Goal: Task Accomplishment & Management: Use online tool/utility

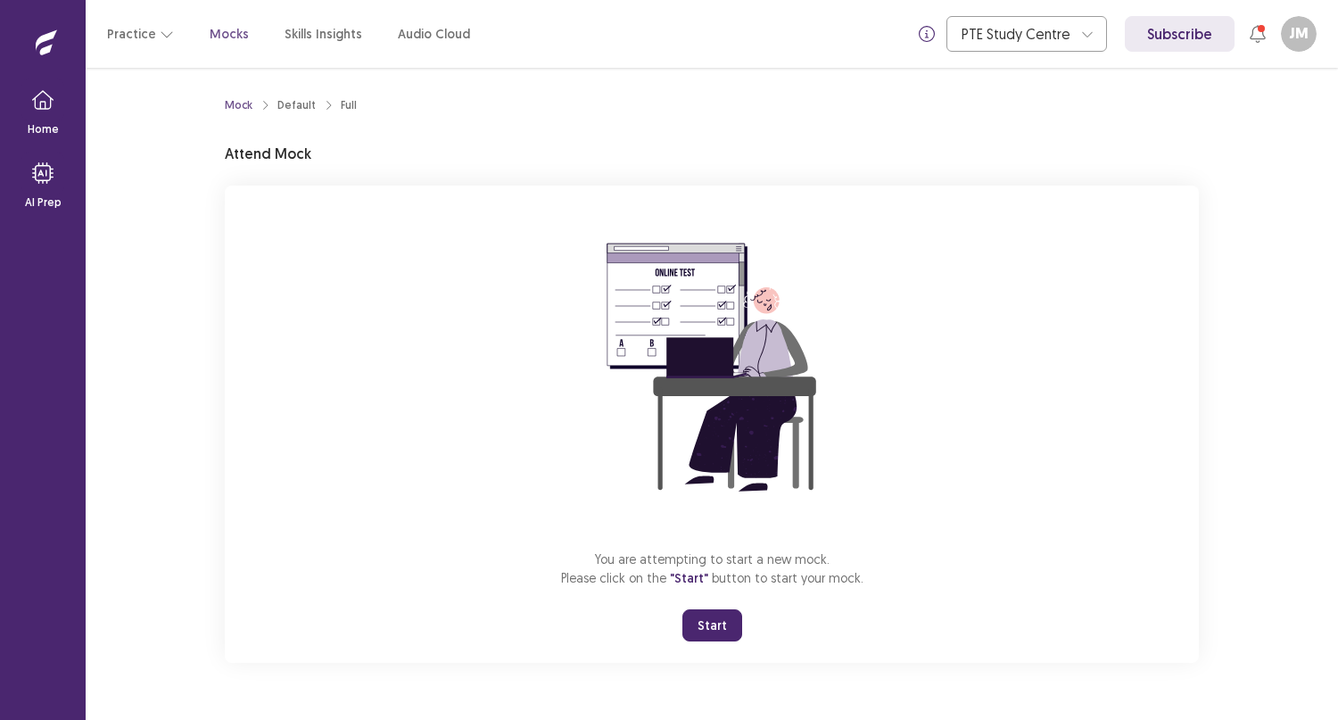
click at [709, 625] on button "Start" at bounding box center [712, 625] width 60 height 32
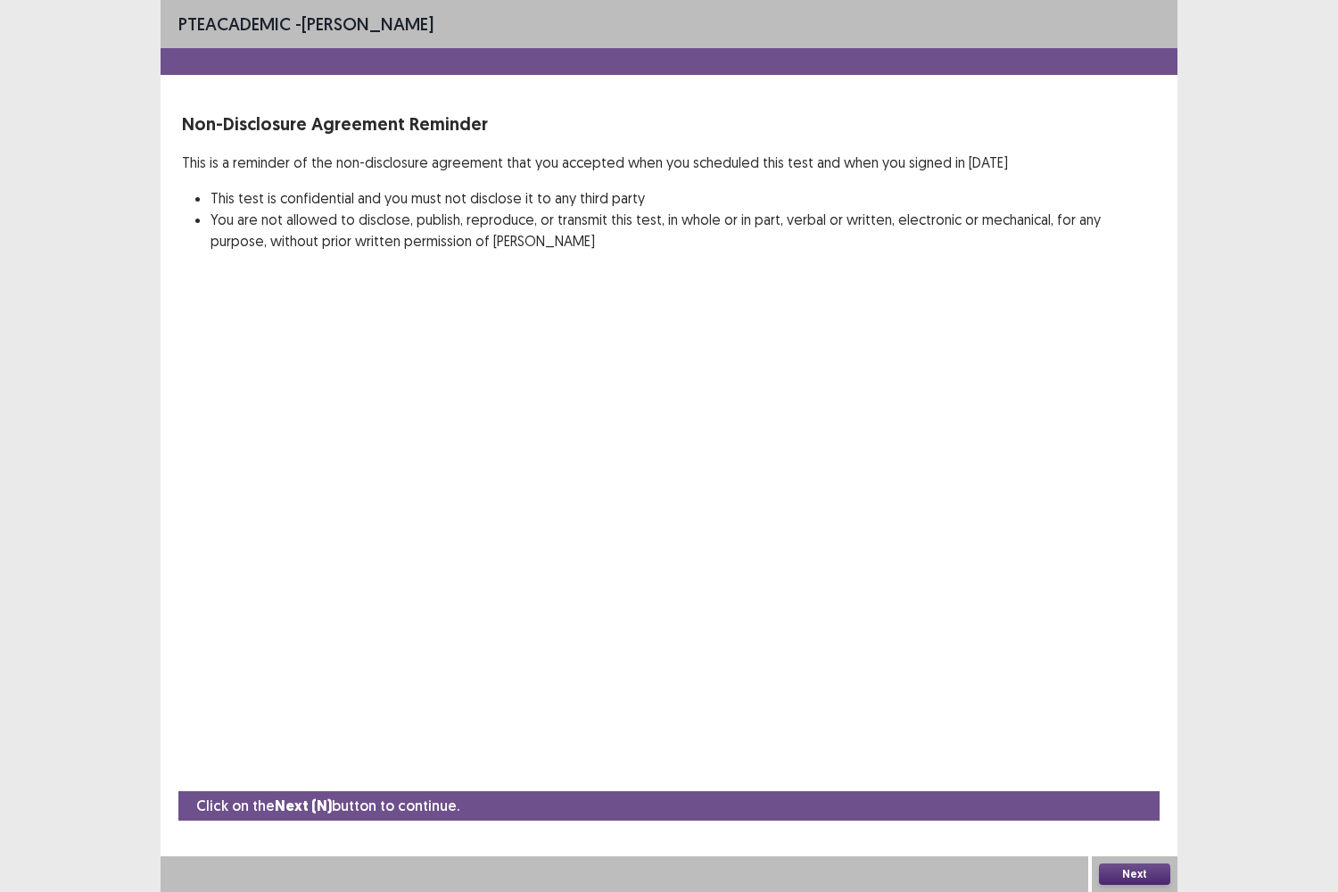
click at [1142, 719] on button "Next" at bounding box center [1134, 873] width 71 height 21
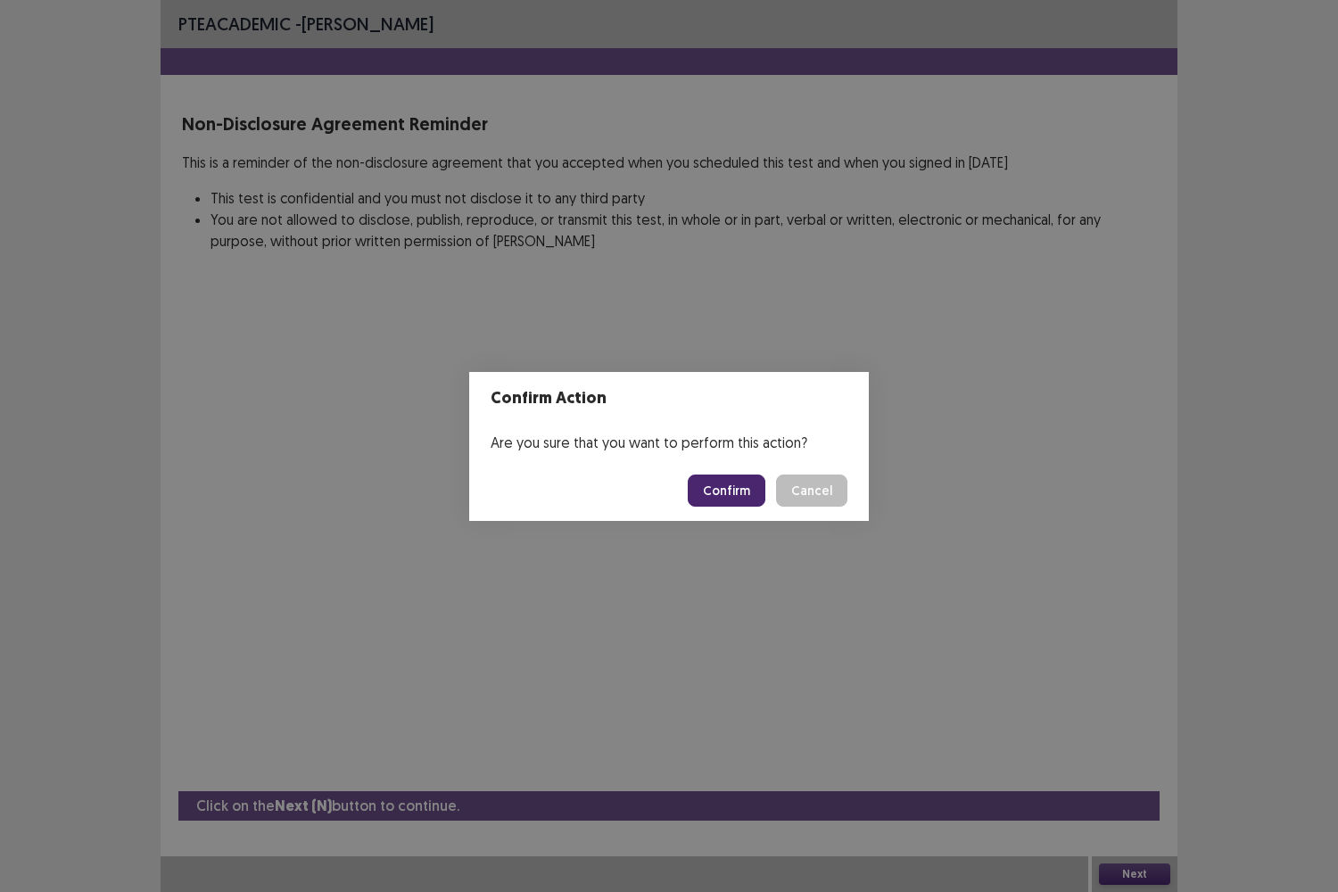
click at [730, 475] on button "Confirm" at bounding box center [727, 490] width 78 height 32
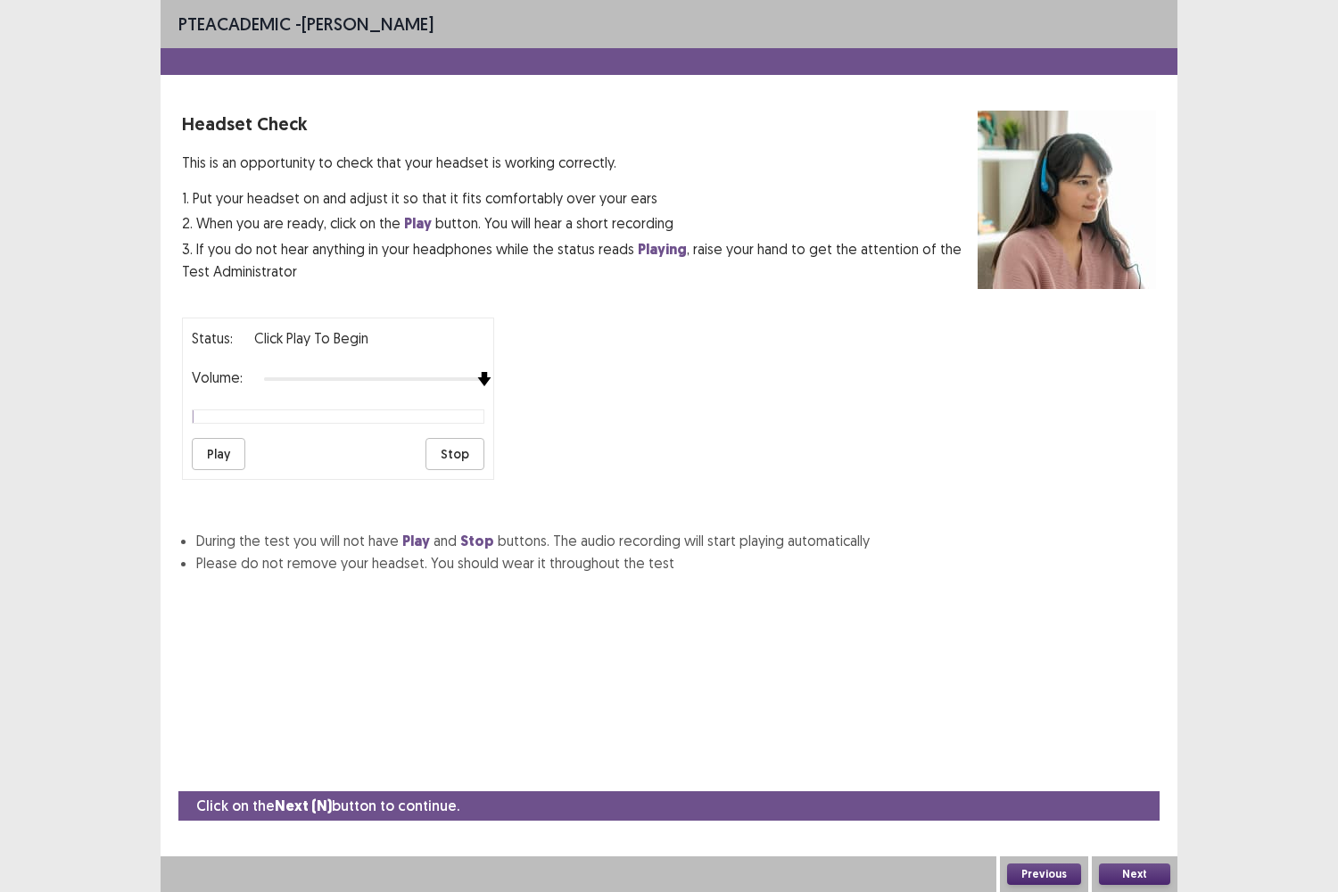
click at [495, 407] on div "Status: Click Play to Begin Volume: Play Stop" at bounding box center [669, 391] width 974 height 177
click at [219, 450] on button "Play" at bounding box center [219, 454] width 54 height 32
click at [1132, 719] on button "Next" at bounding box center [1134, 873] width 71 height 21
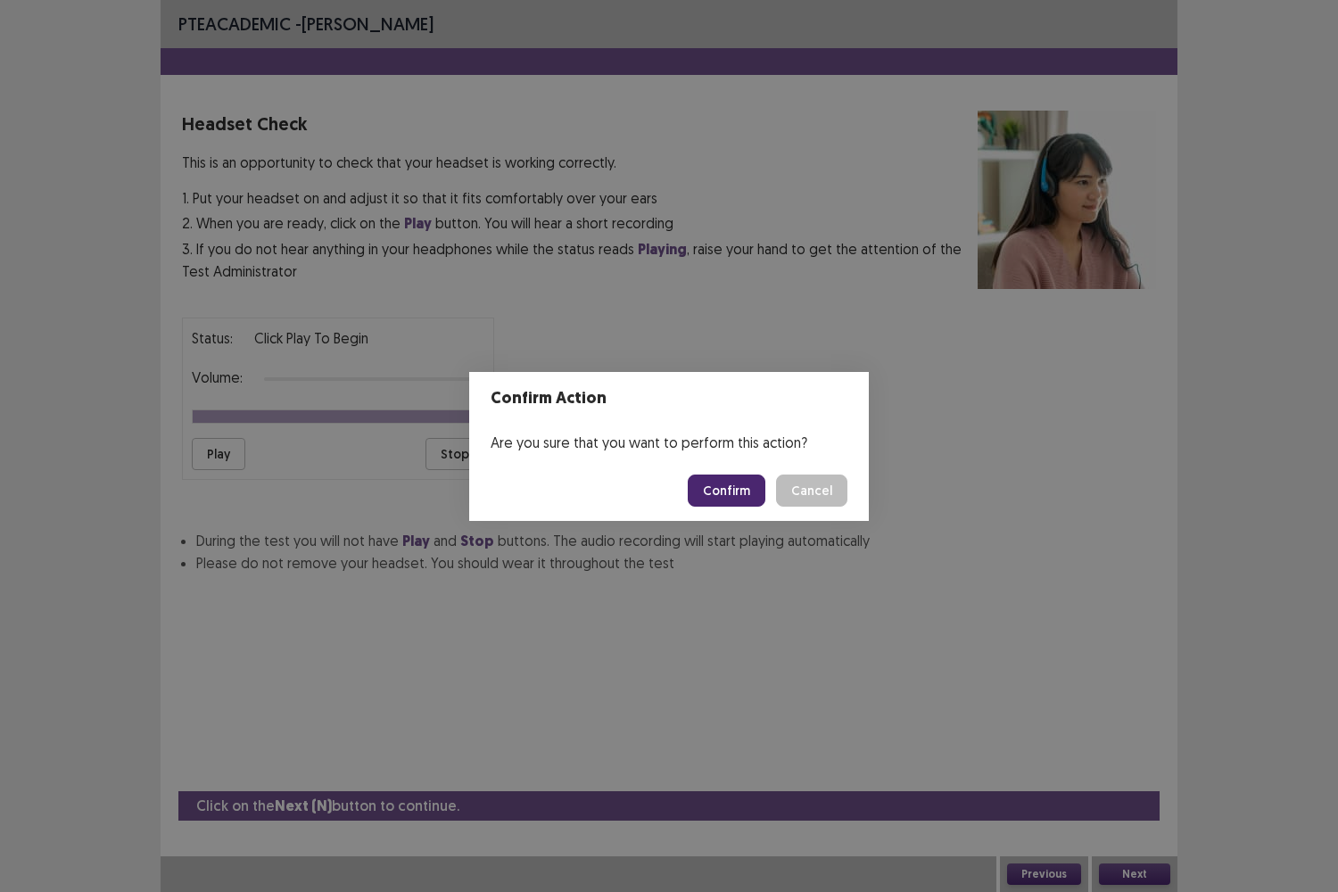
click at [738, 491] on button "Confirm" at bounding box center [727, 490] width 78 height 32
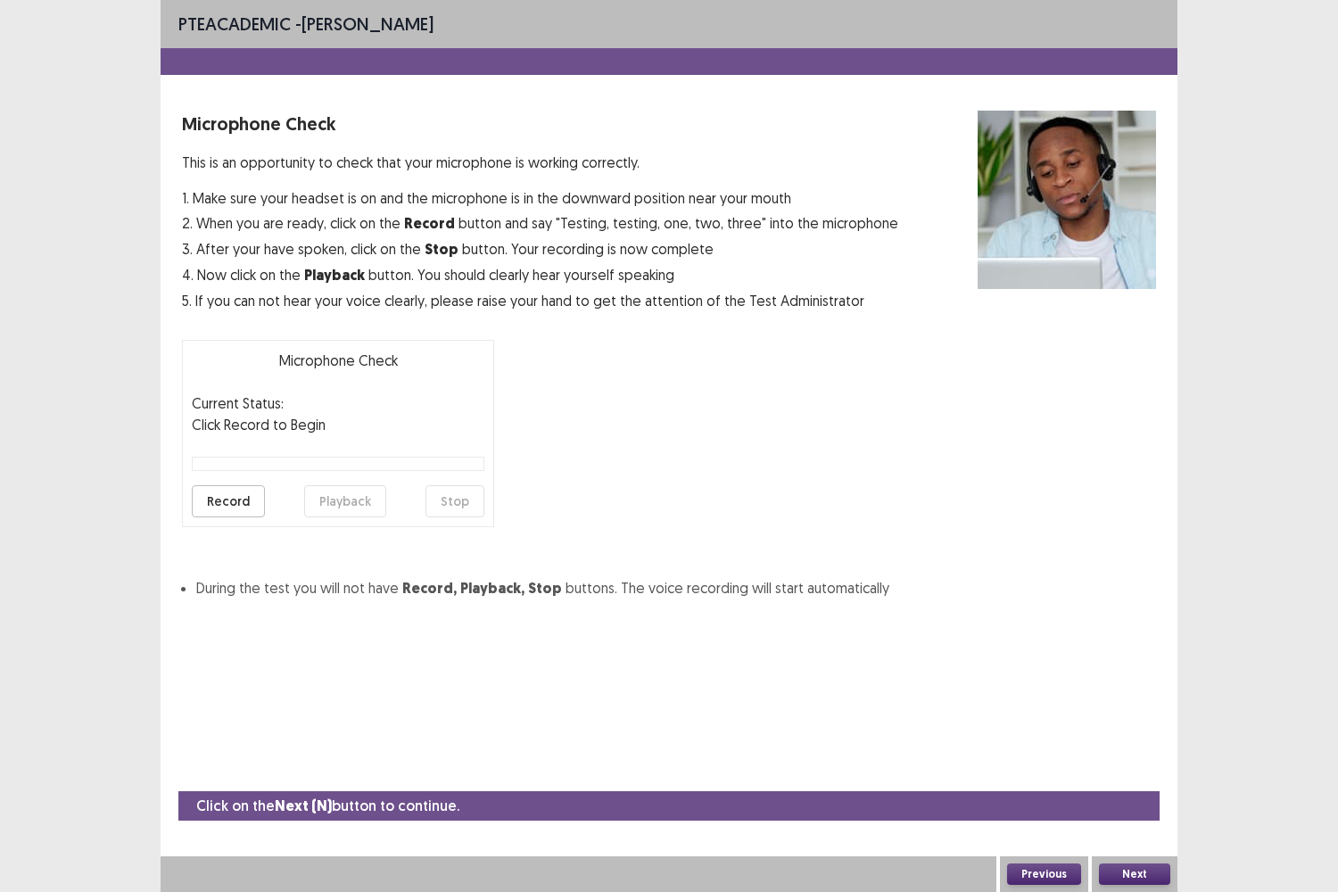
click at [247, 505] on button "Record" at bounding box center [228, 501] width 73 height 32
click at [459, 496] on button "Stop" at bounding box center [454, 501] width 59 height 32
click at [356, 504] on button "Playback" at bounding box center [345, 501] width 82 height 32
click at [1121, 719] on button "Next" at bounding box center [1134, 873] width 71 height 21
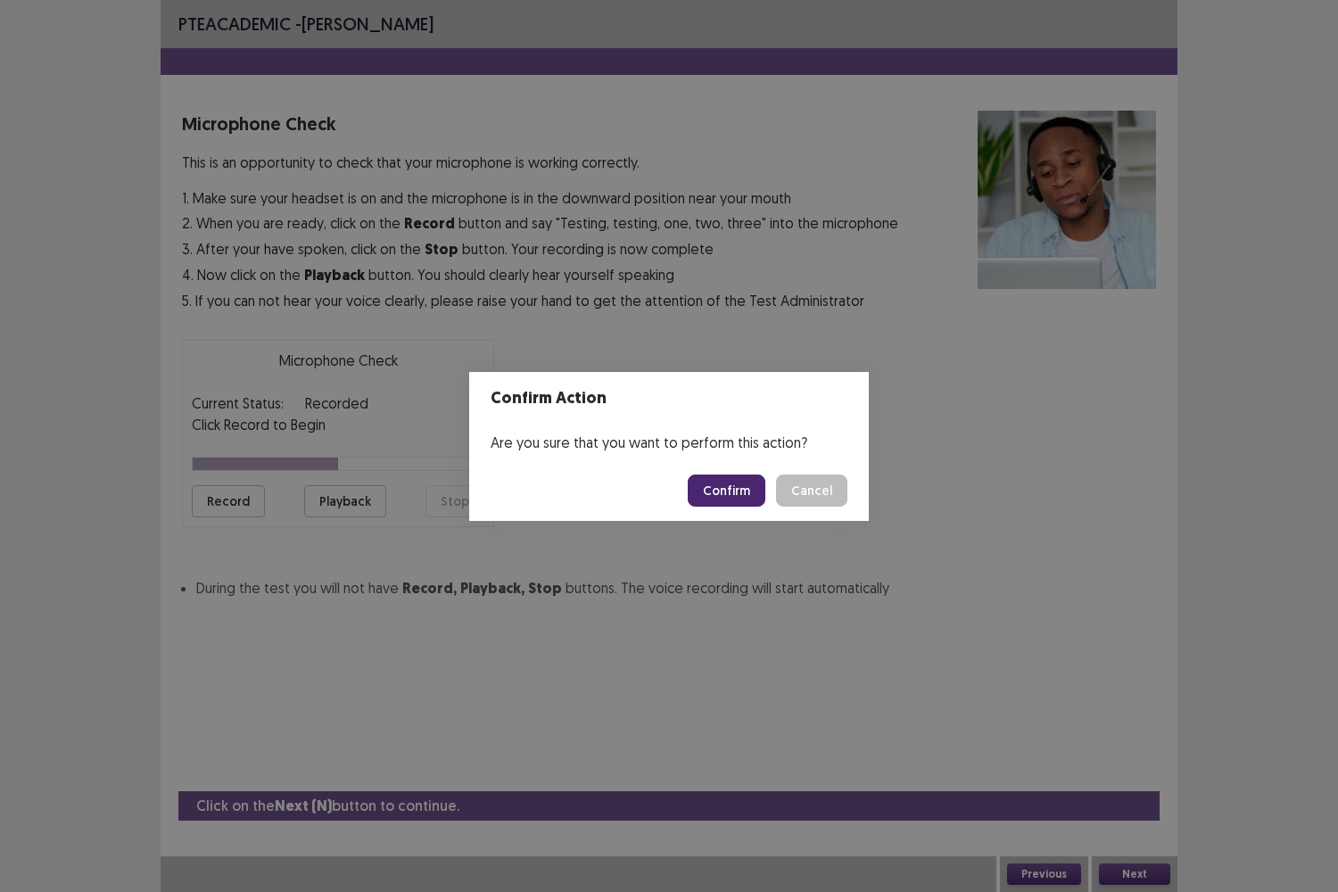
click at [722, 491] on button "Confirm" at bounding box center [727, 490] width 78 height 32
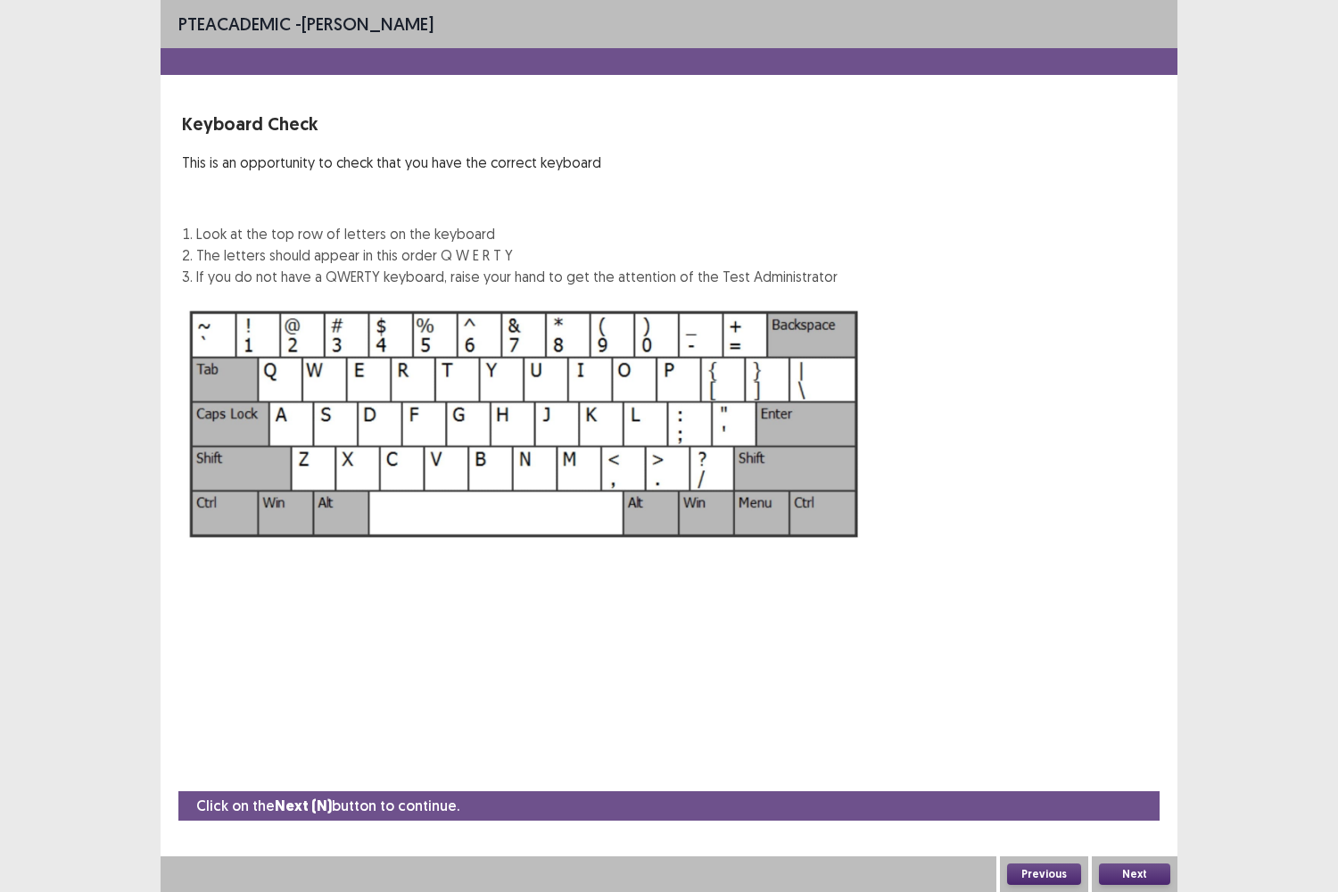
click at [1121, 719] on button "Next" at bounding box center [1134, 873] width 71 height 21
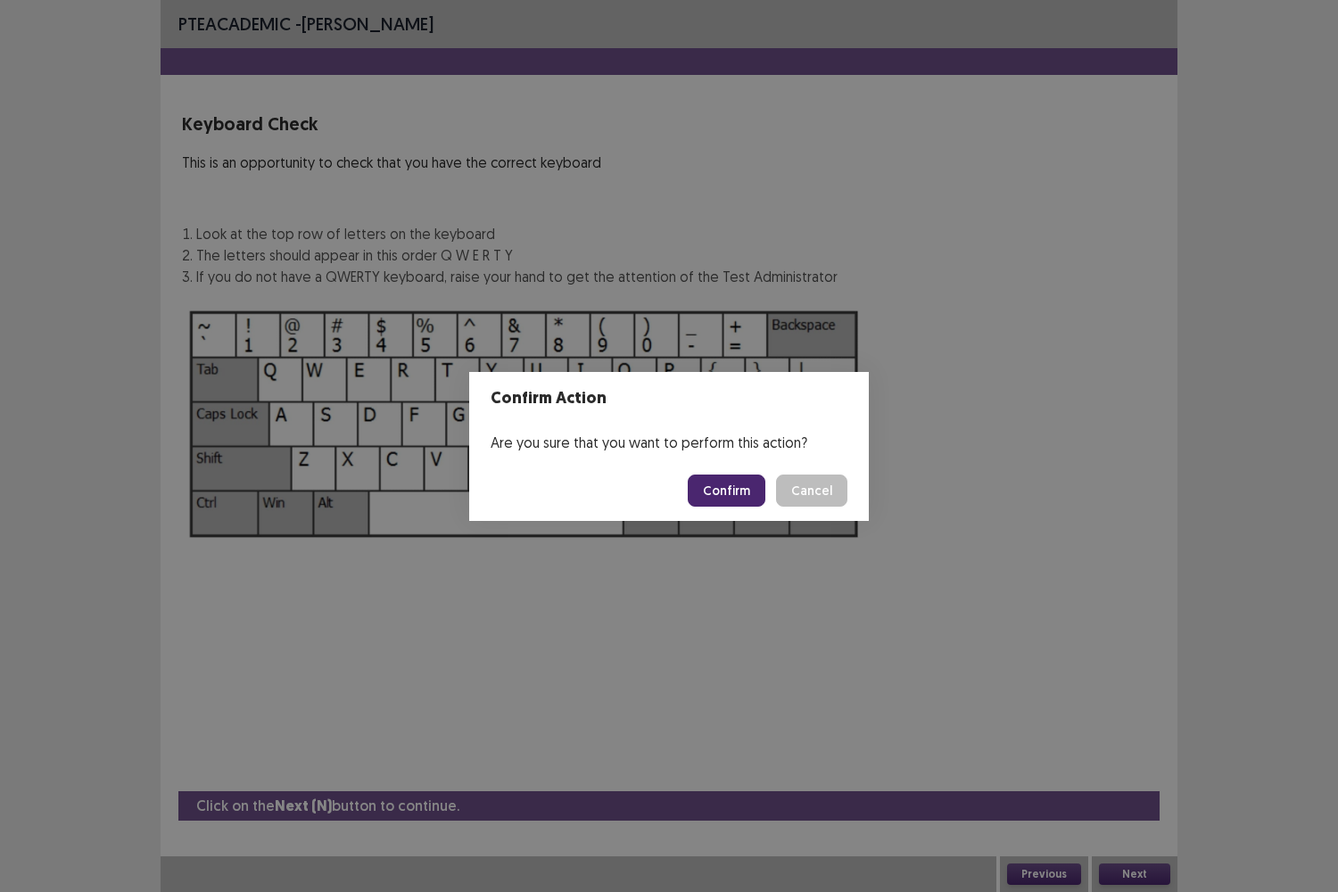
click at [722, 480] on button "Confirm" at bounding box center [727, 490] width 78 height 32
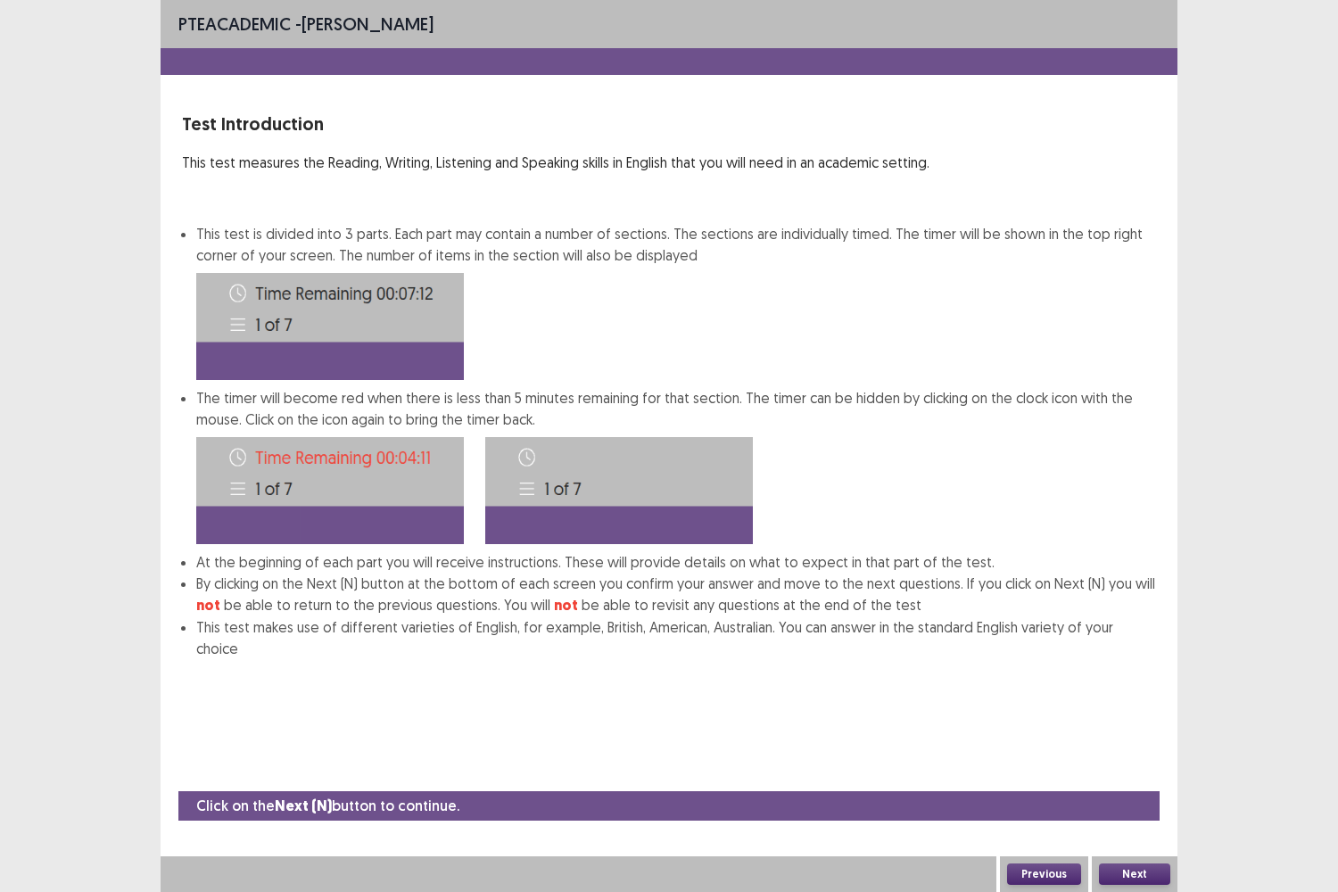
click at [1127, 719] on button "Next" at bounding box center [1134, 873] width 71 height 21
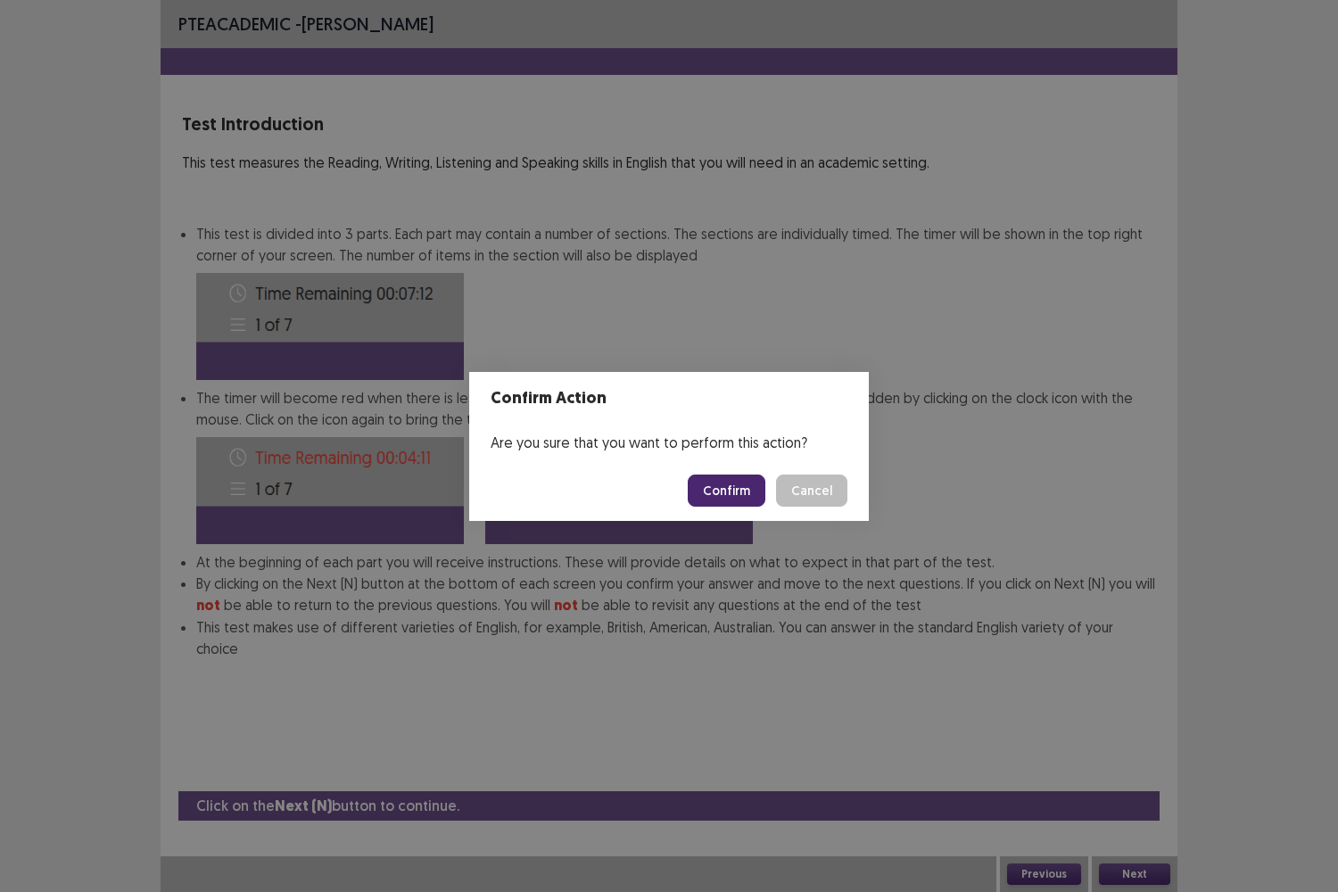
click at [719, 482] on button "Confirm" at bounding box center [727, 490] width 78 height 32
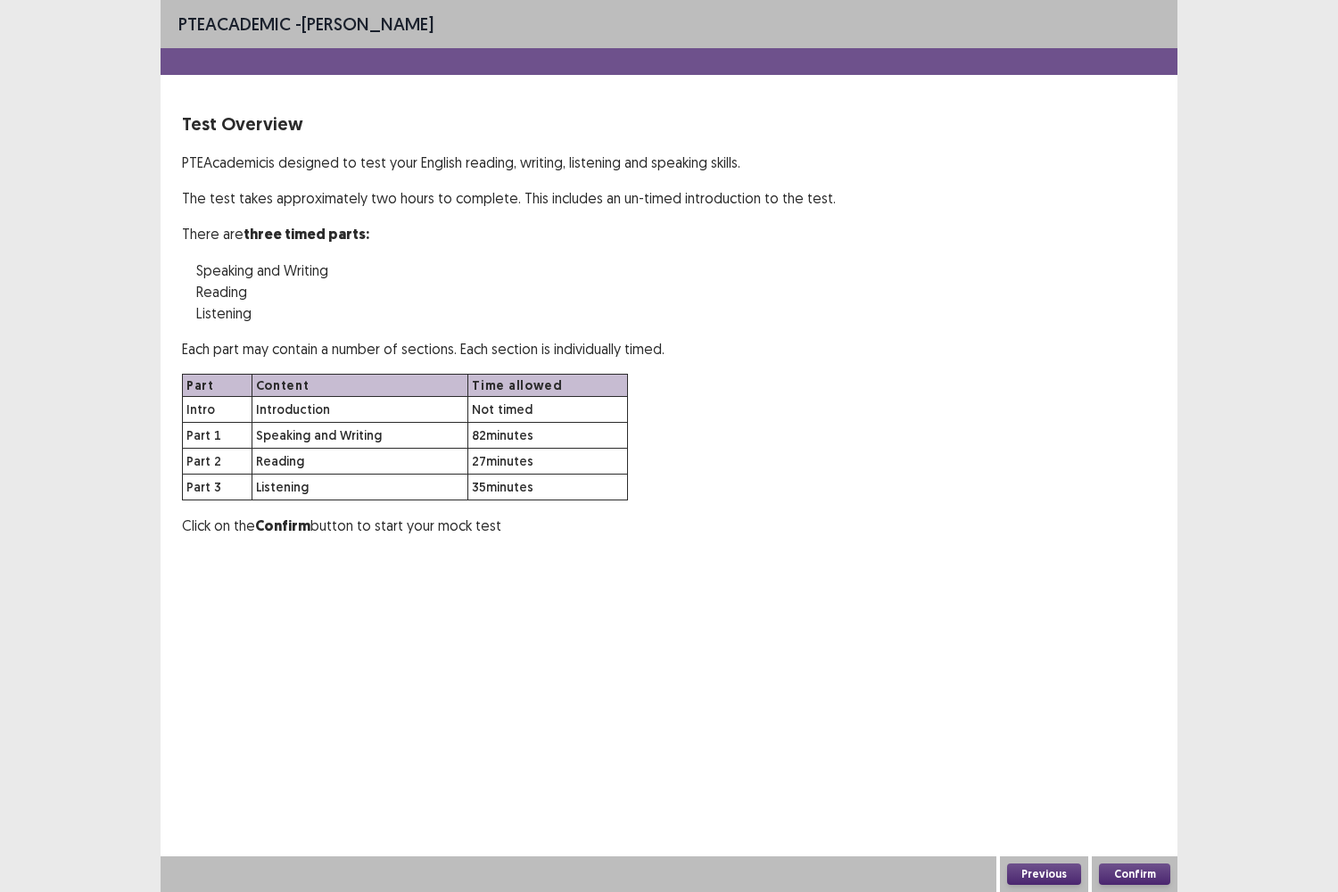
click at [1123, 719] on button "Confirm" at bounding box center [1134, 873] width 71 height 21
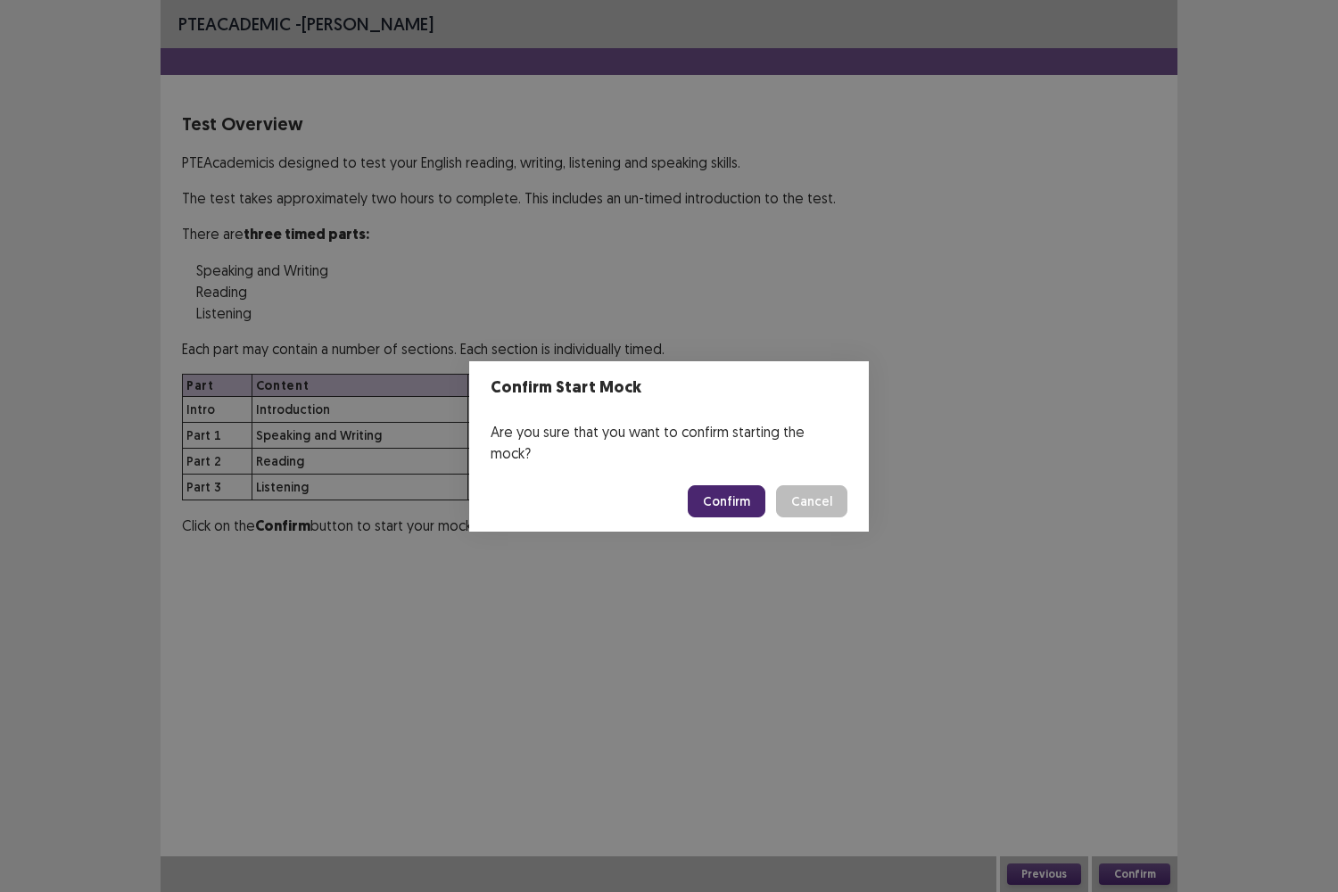
click at [726, 485] on button "Confirm" at bounding box center [727, 501] width 78 height 32
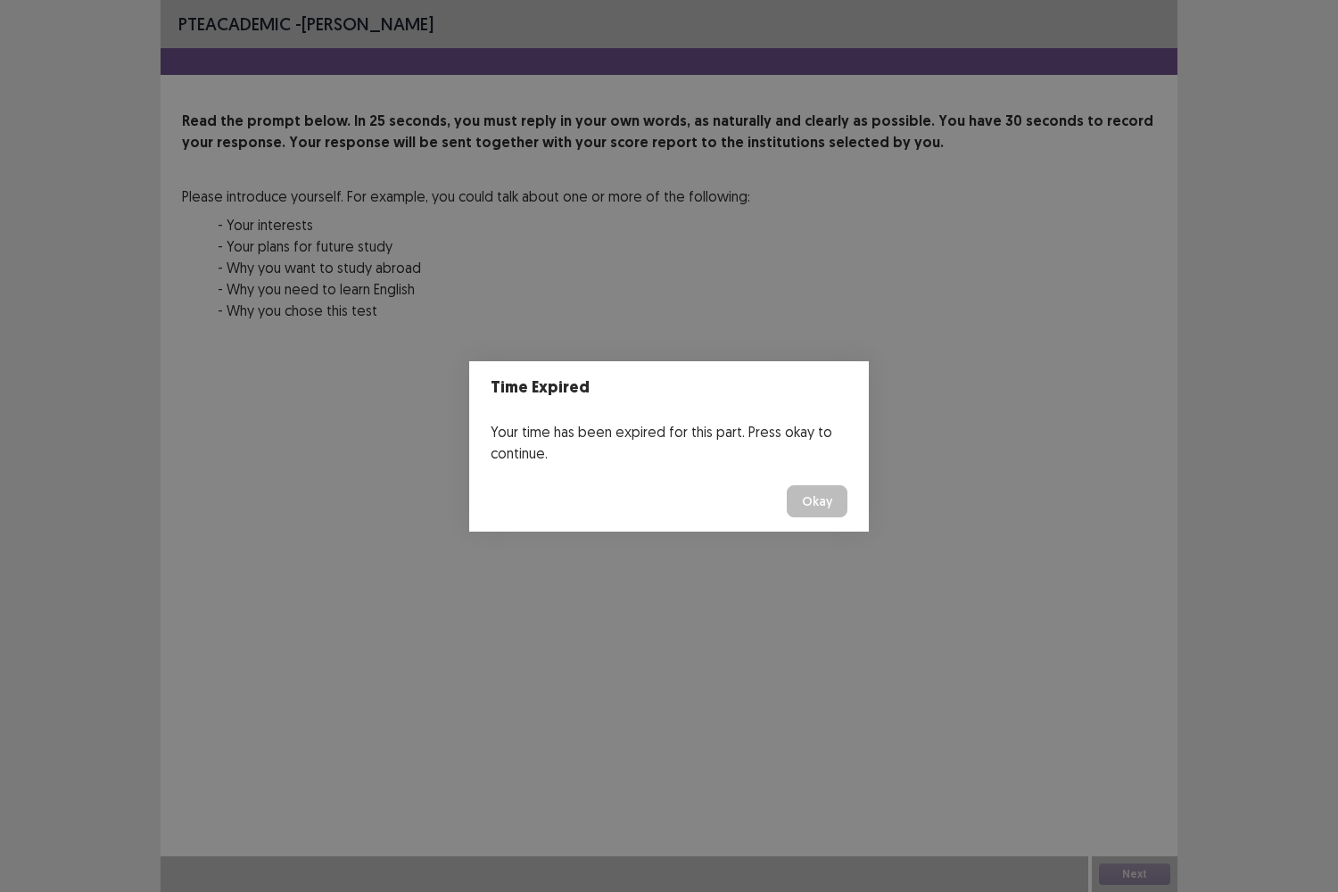
click at [821, 506] on button "Okay" at bounding box center [817, 501] width 61 height 32
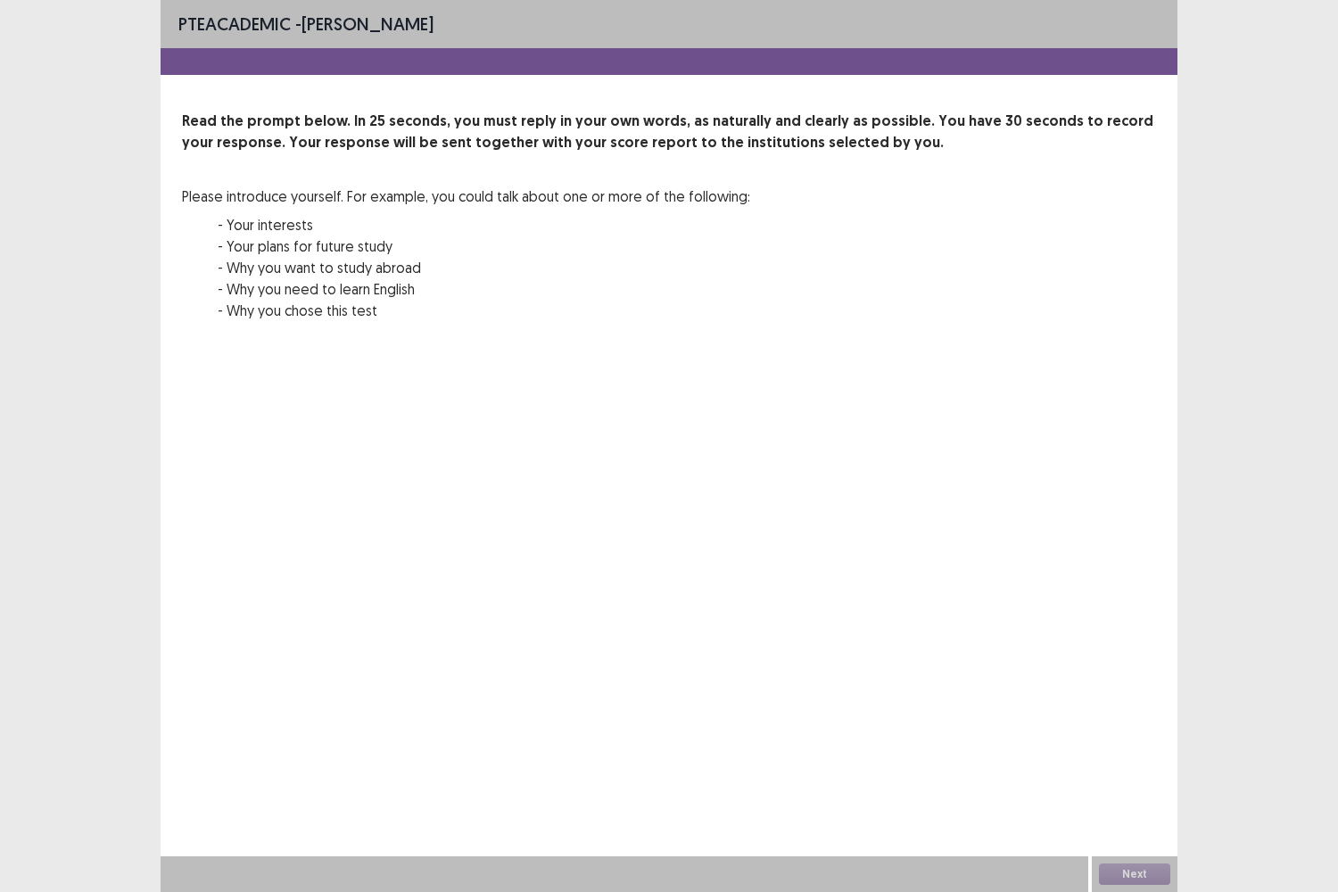
click at [1143, 719] on div "Next" at bounding box center [1135, 874] width 86 height 36
click at [1142, 719] on div "Next" at bounding box center [1135, 874] width 86 height 36
click at [999, 705] on div "PTE academic - [PERSON_NAME] Read the prompt below. In 25 seconds, you must rep…" at bounding box center [669, 446] width 1017 height 892
click at [1129, 719] on div "Next" at bounding box center [1135, 874] width 86 height 36
click at [1109, 719] on div "PTE academic - [PERSON_NAME] Read the prompt below. In 25 seconds, you must rep…" at bounding box center [669, 446] width 1017 height 892
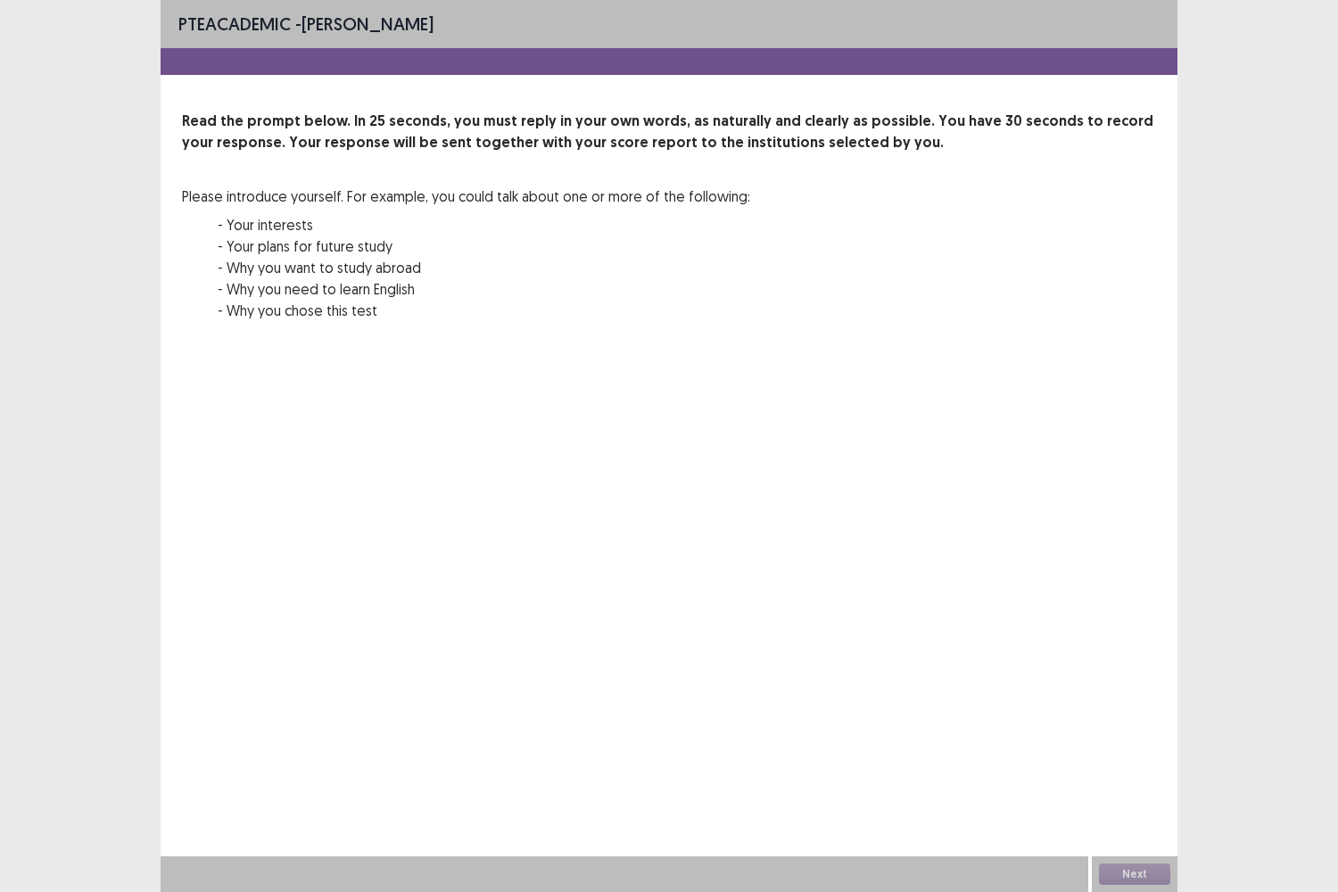
click at [1109, 719] on div "PTE academic - [PERSON_NAME] Read the prompt below. In 25 seconds, you must rep…" at bounding box center [669, 446] width 1017 height 892
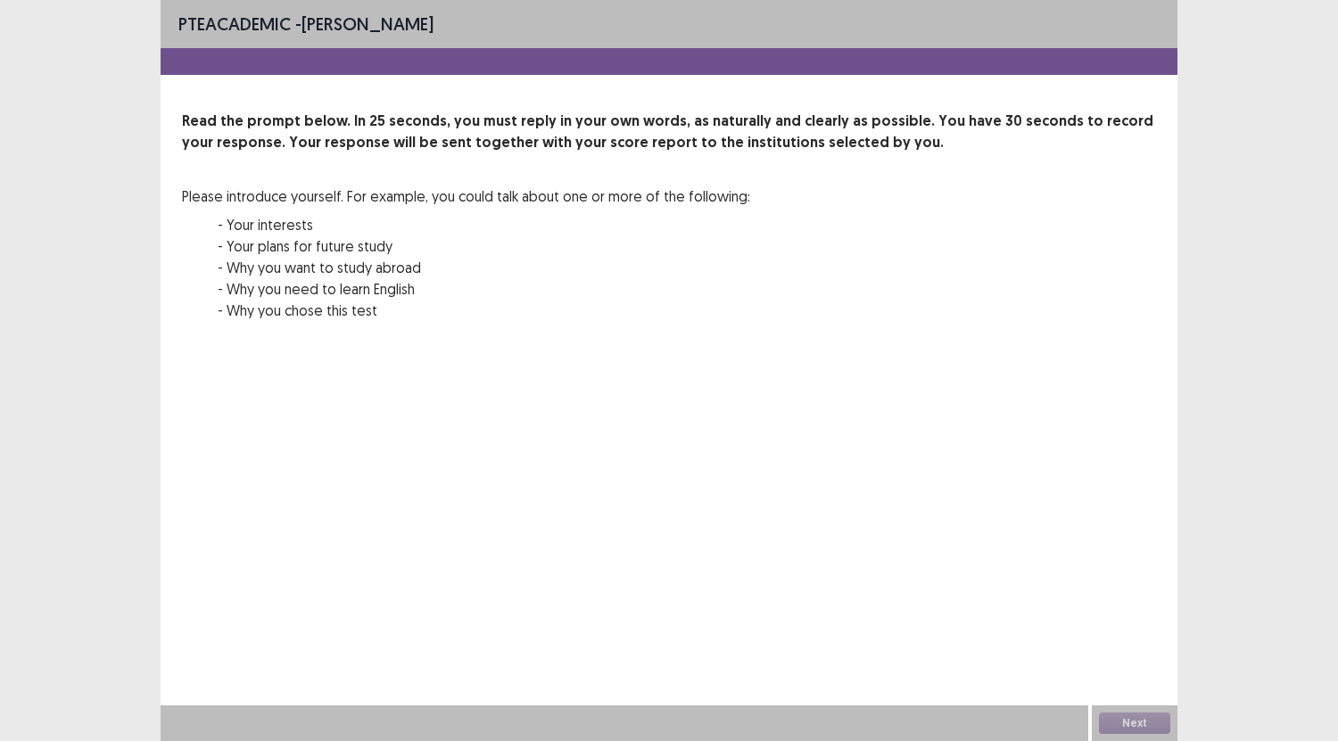
click at [1124, 719] on div "Next" at bounding box center [1135, 723] width 86 height 36
click at [1093, 545] on div "PTE academic - [PERSON_NAME] Read the prompt below. In 25 seconds, you must rep…" at bounding box center [669, 370] width 1017 height 741
click at [1137, 713] on div "Next" at bounding box center [1135, 723] width 86 height 36
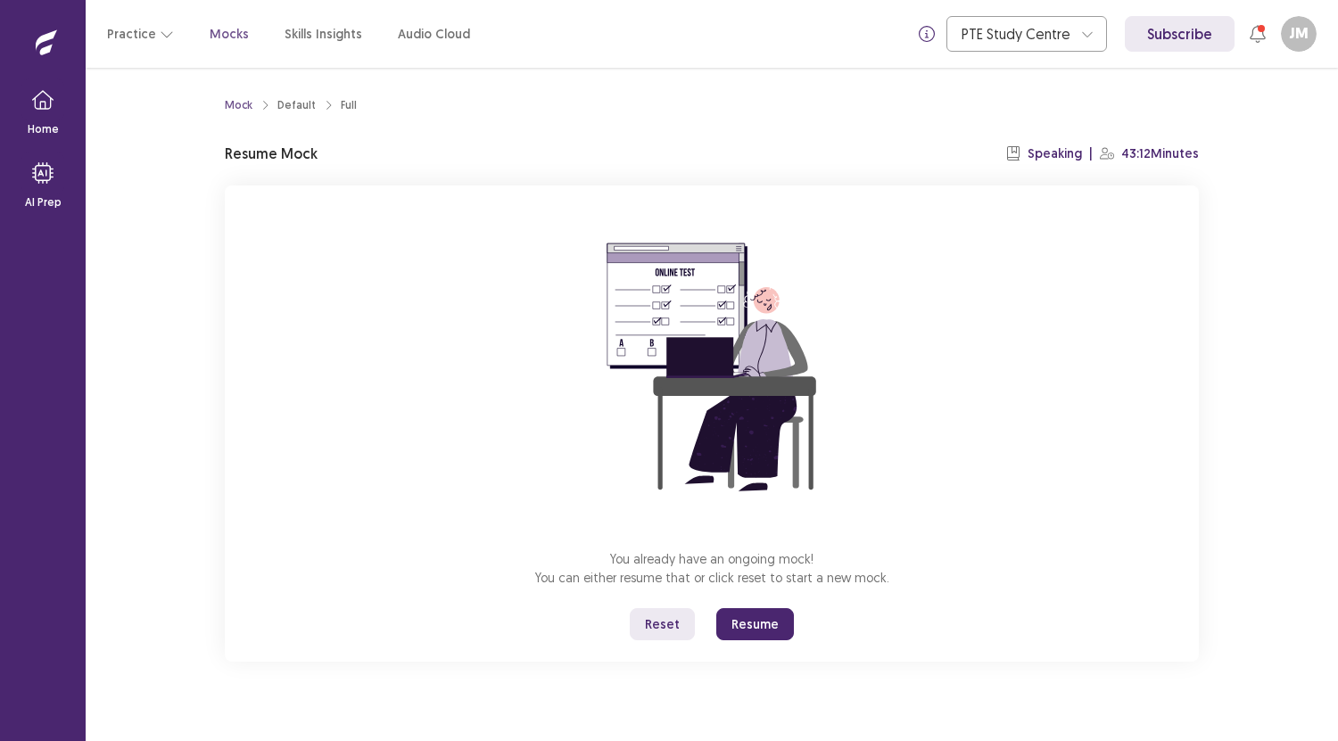
click at [763, 617] on button "Resume" at bounding box center [755, 624] width 78 height 32
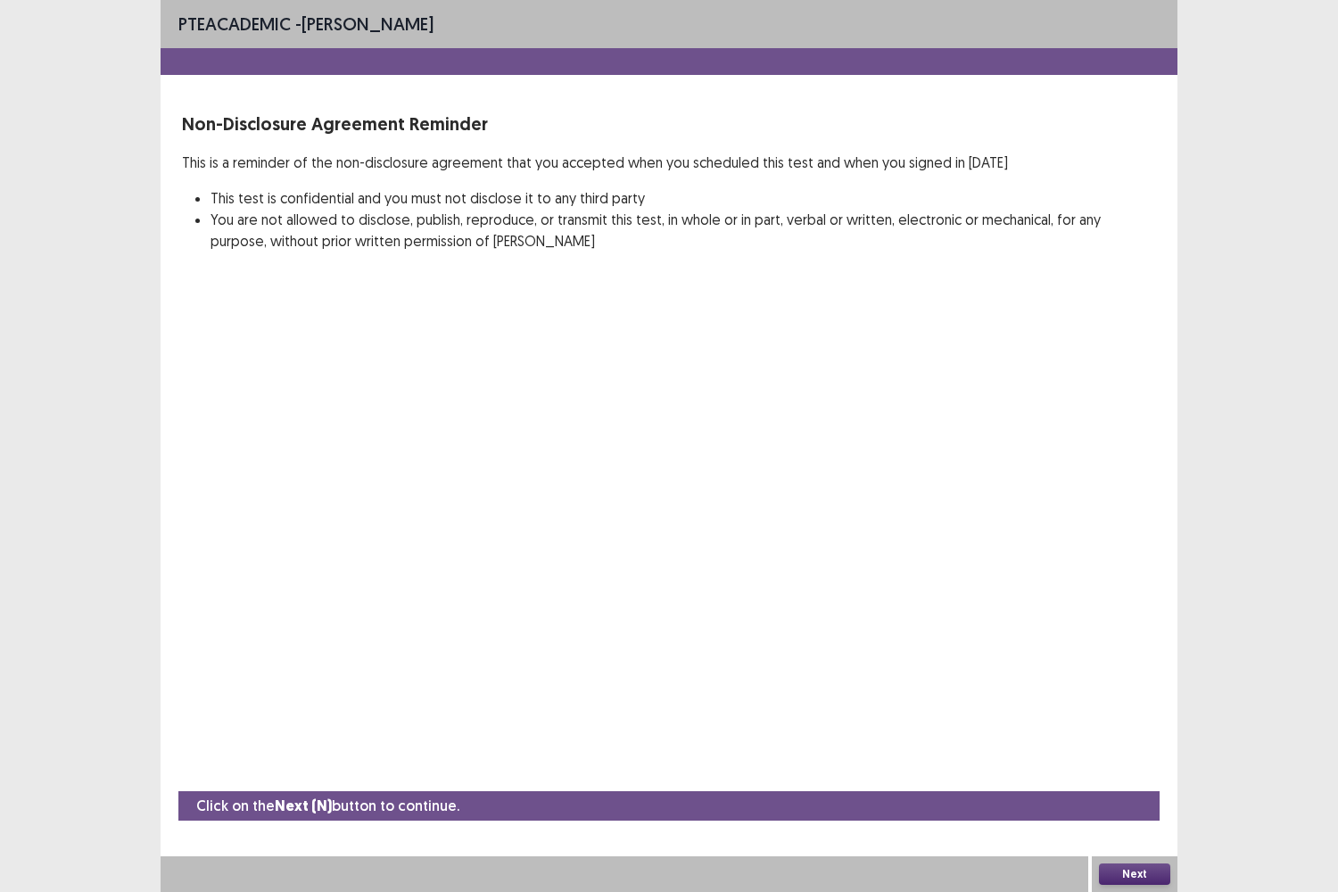
click at [1126, 740] on button "Next" at bounding box center [1134, 873] width 71 height 21
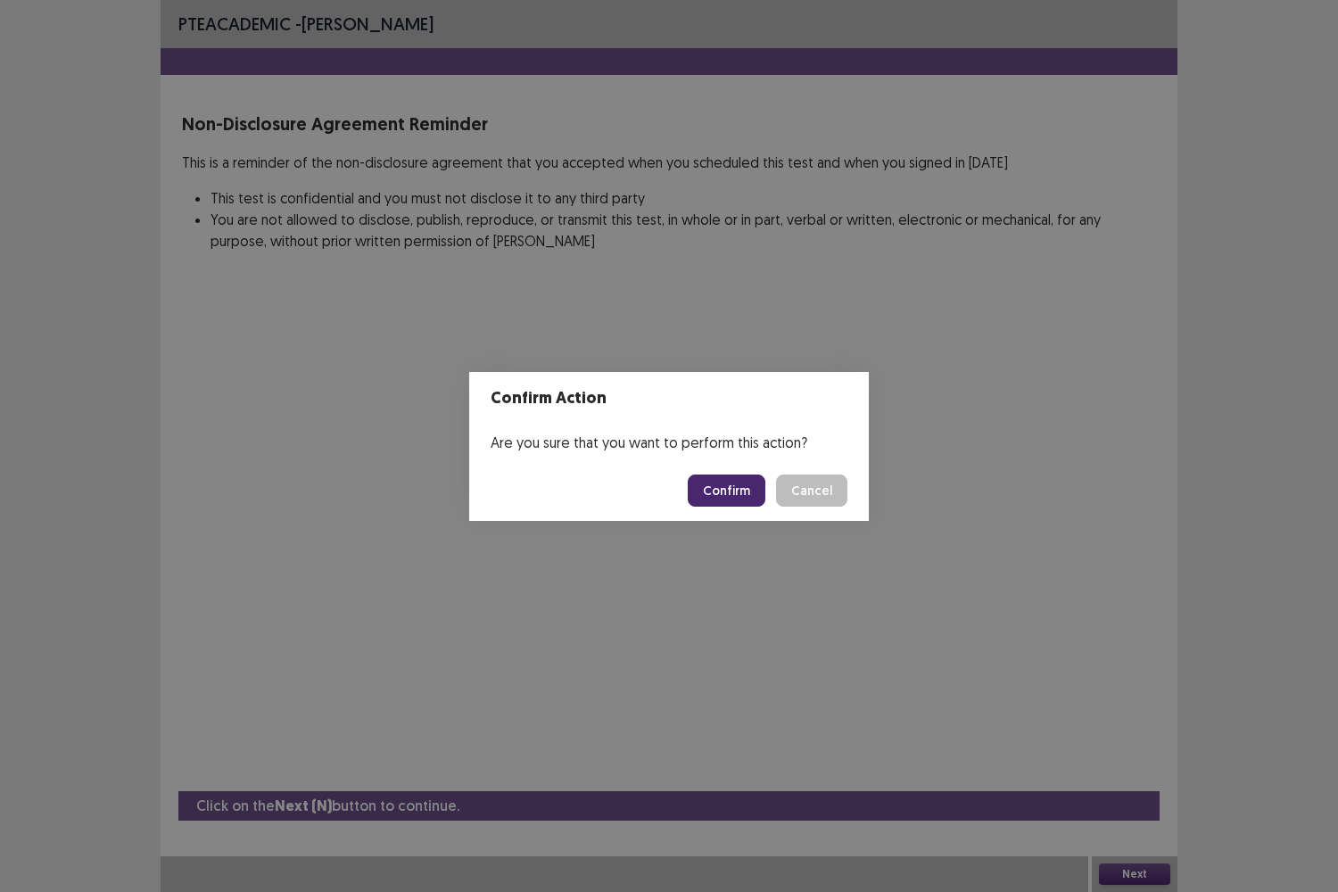
click at [731, 489] on button "Confirm" at bounding box center [727, 490] width 78 height 32
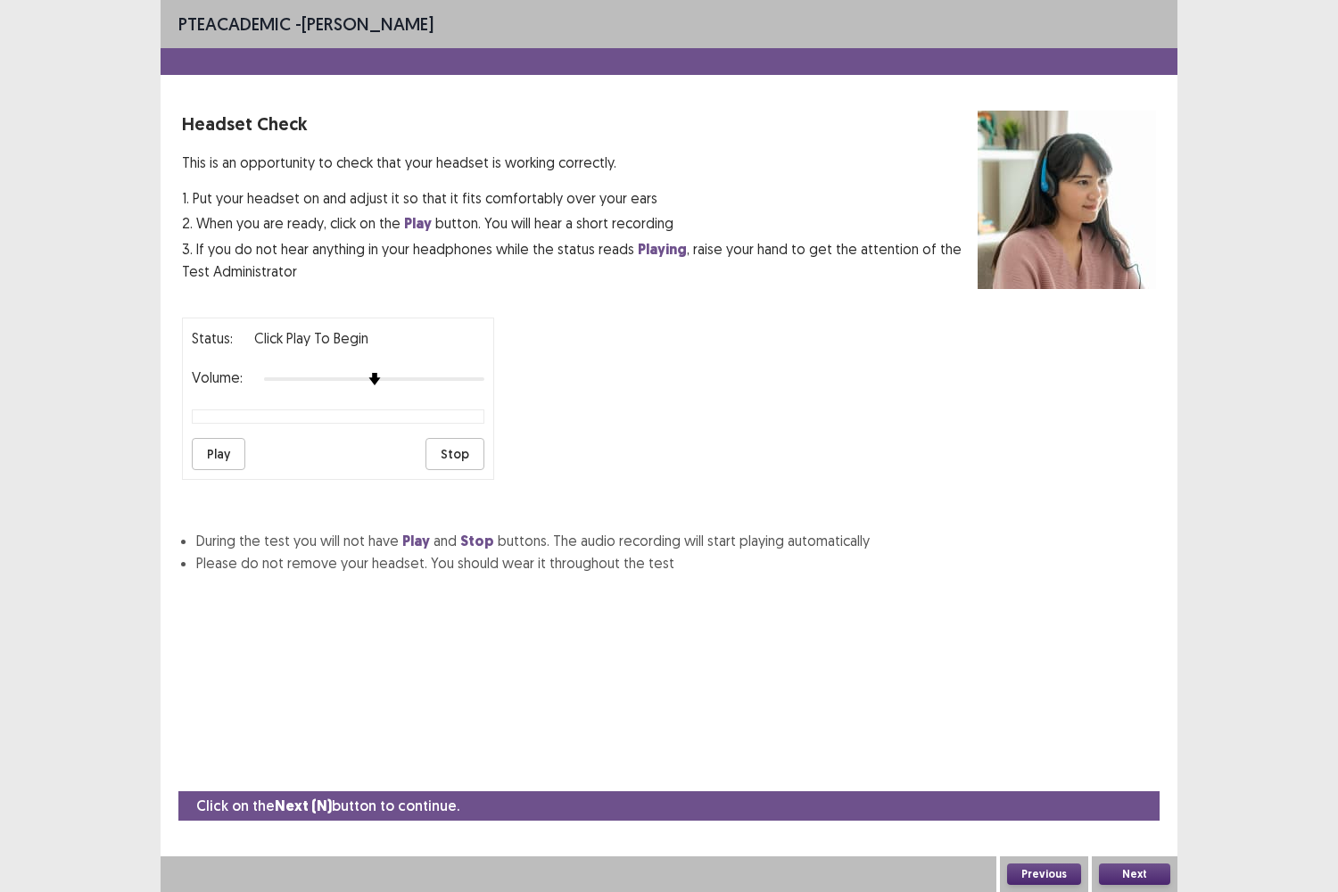
click at [575, 575] on div "PTE academic - Javiera Merino Headset Check This is an opportunity to check tha…" at bounding box center [669, 304] width 1017 height 609
drag, startPoint x: 372, startPoint y: 361, endPoint x: 482, endPoint y: 381, distance: 111.4
click at [482, 381] on div "Status: Click Play to Begin Volume: Play Stop" at bounding box center [338, 399] width 312 height 162
click at [533, 408] on div "Status: Click Play to Begin Volume: Play Stop" at bounding box center [669, 391] width 974 height 177
click at [1124, 740] on button "Next" at bounding box center [1134, 873] width 71 height 21
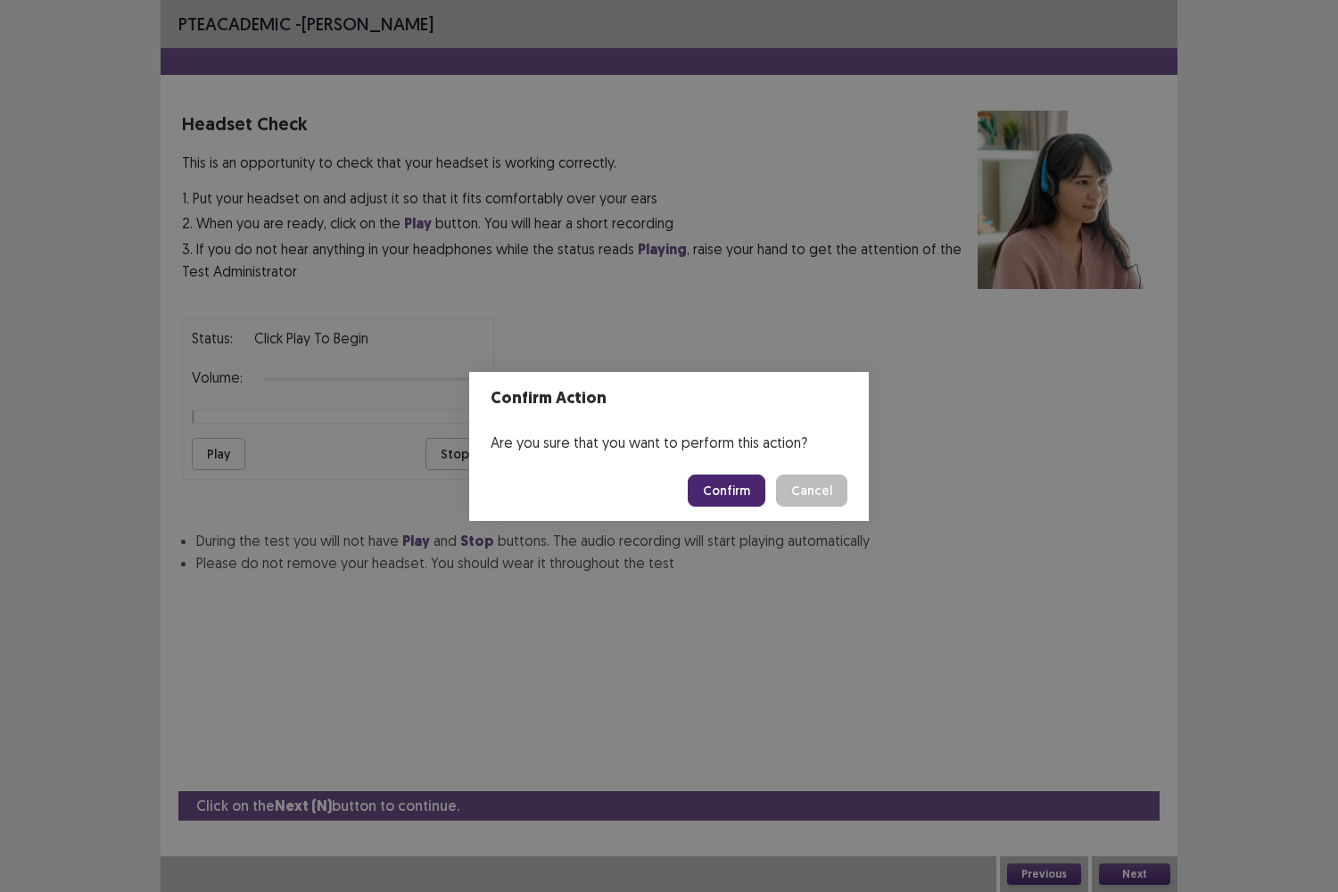
click at [747, 483] on button "Confirm" at bounding box center [727, 490] width 78 height 32
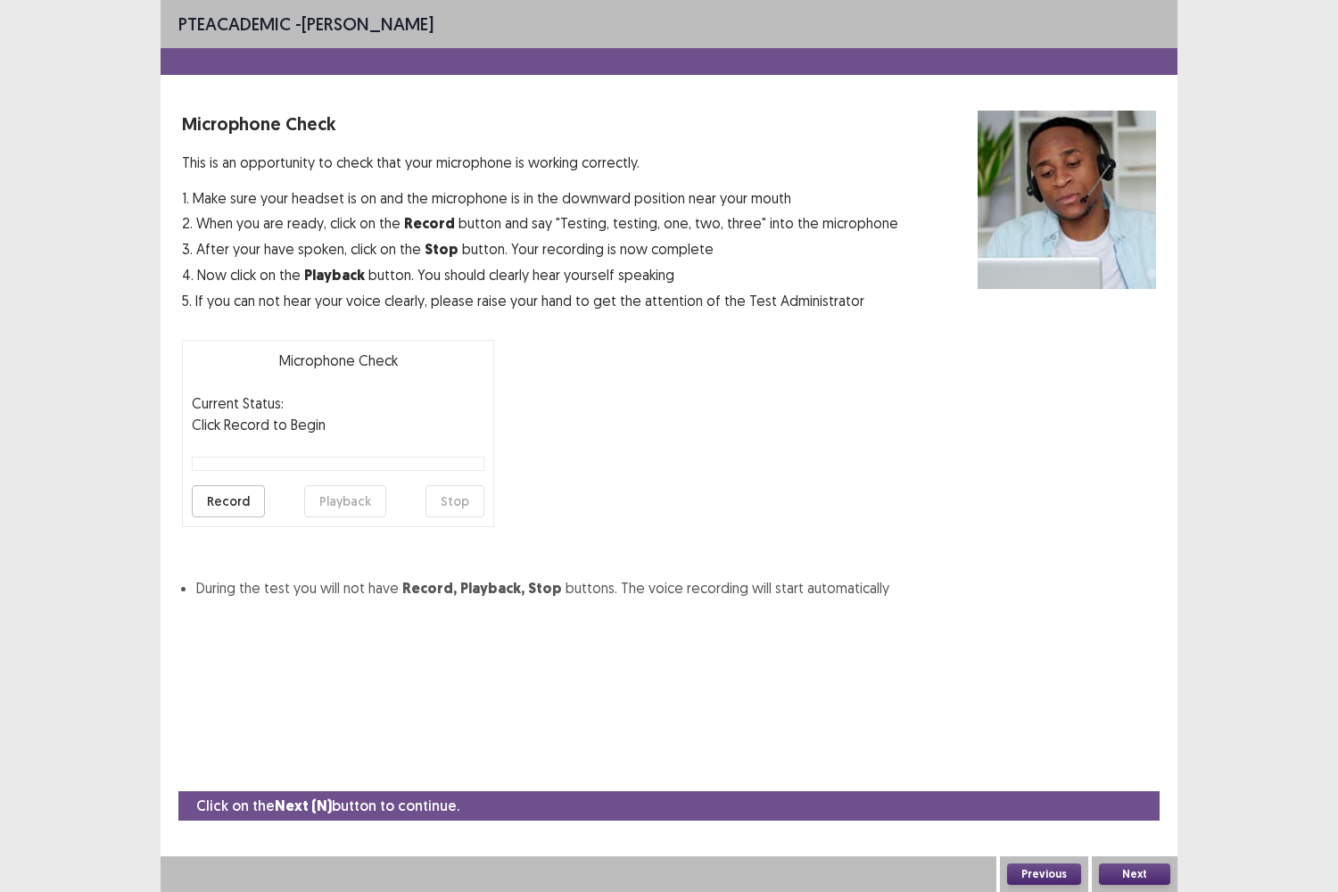
click at [235, 489] on button "Record" at bounding box center [228, 501] width 73 height 32
click at [623, 706] on div "PTE academic - Javiera Merino Microphone Check This is an opportunity to check …" at bounding box center [669, 446] width 1017 height 892
click at [449, 499] on button "Stop" at bounding box center [454, 501] width 59 height 32
click at [340, 499] on button "Playback" at bounding box center [345, 501] width 82 height 32
click at [1129, 740] on button "Next" at bounding box center [1134, 873] width 71 height 21
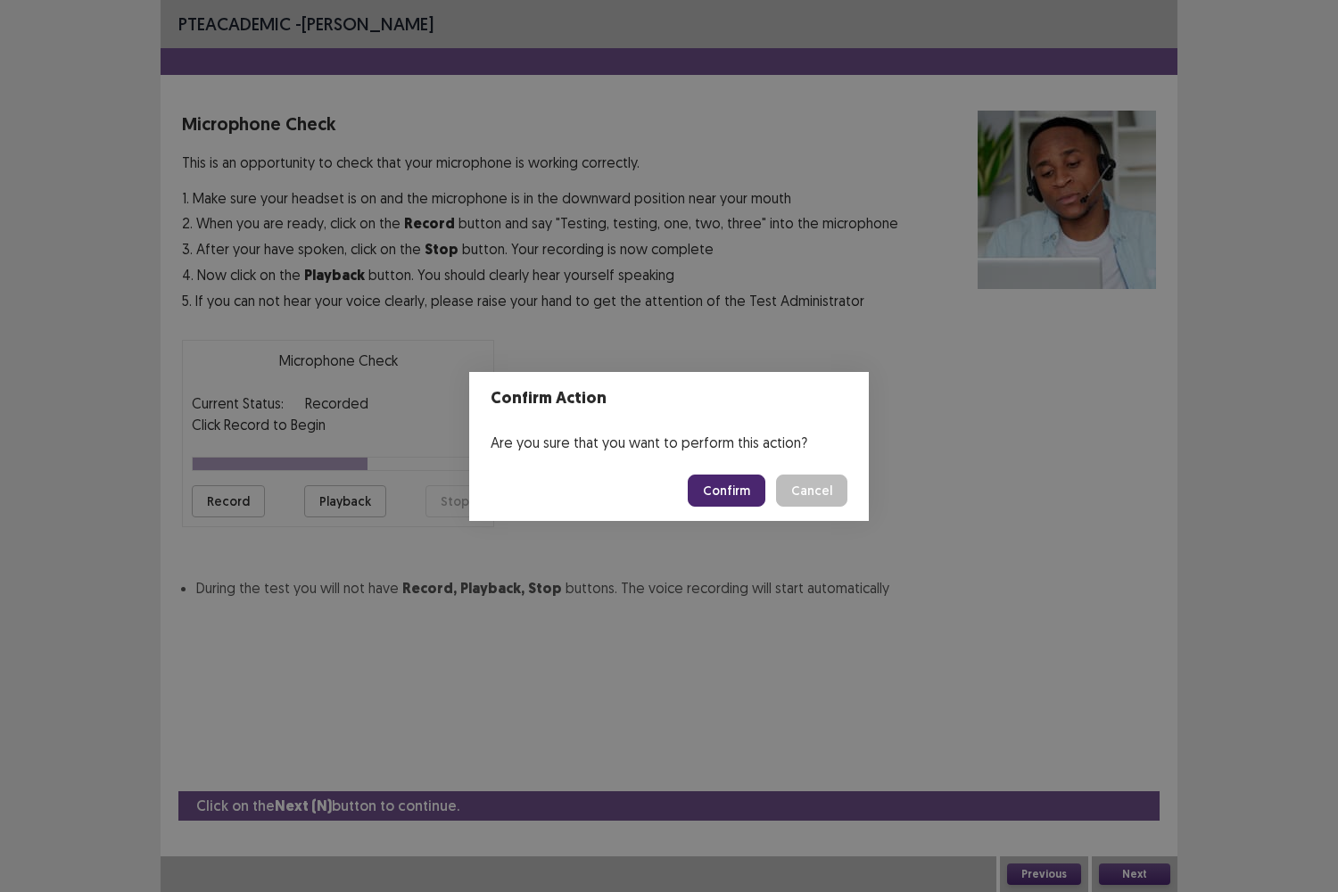
click at [730, 484] on button "Confirm" at bounding box center [727, 490] width 78 height 32
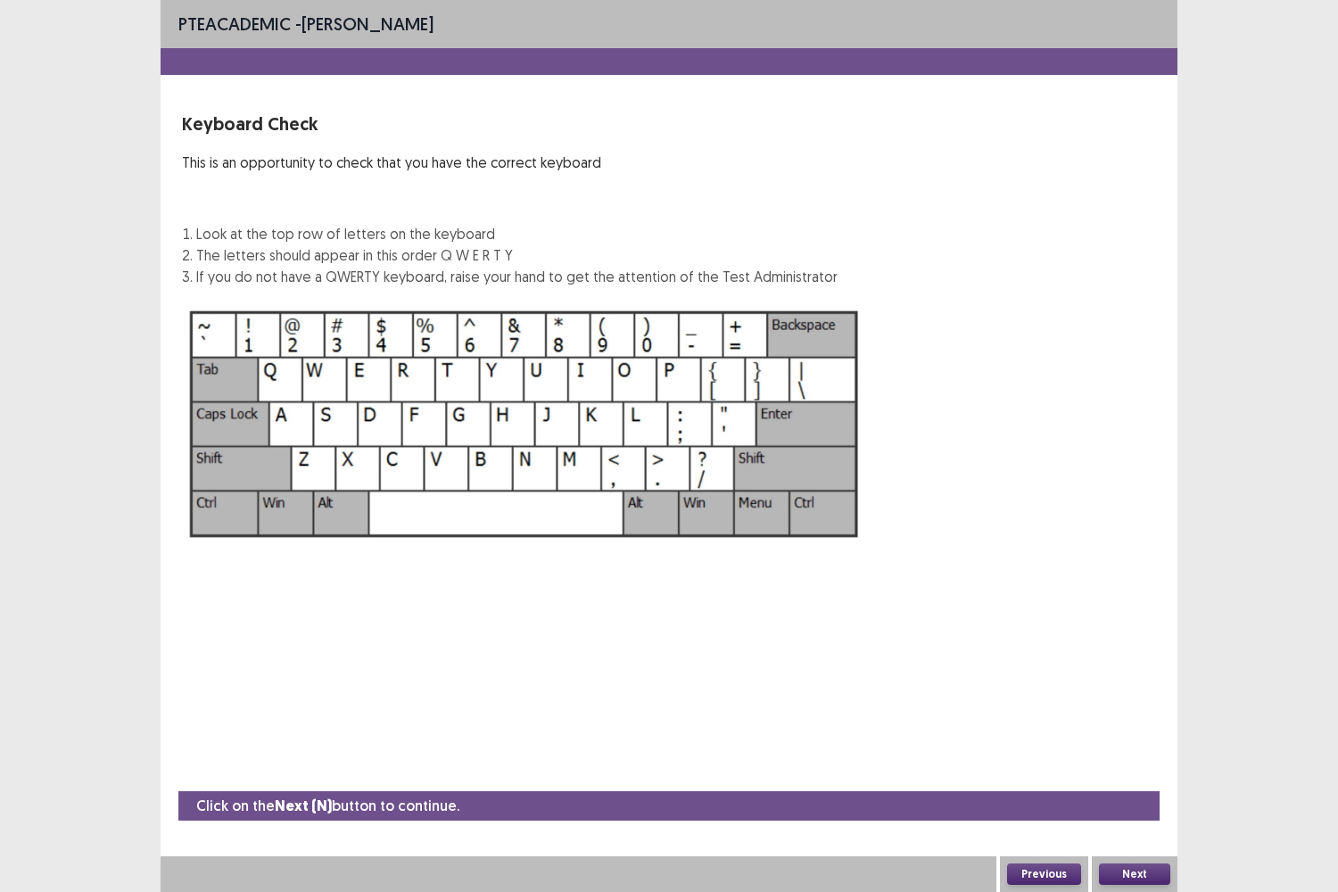
click at [1111, 740] on button "Next" at bounding box center [1134, 873] width 71 height 21
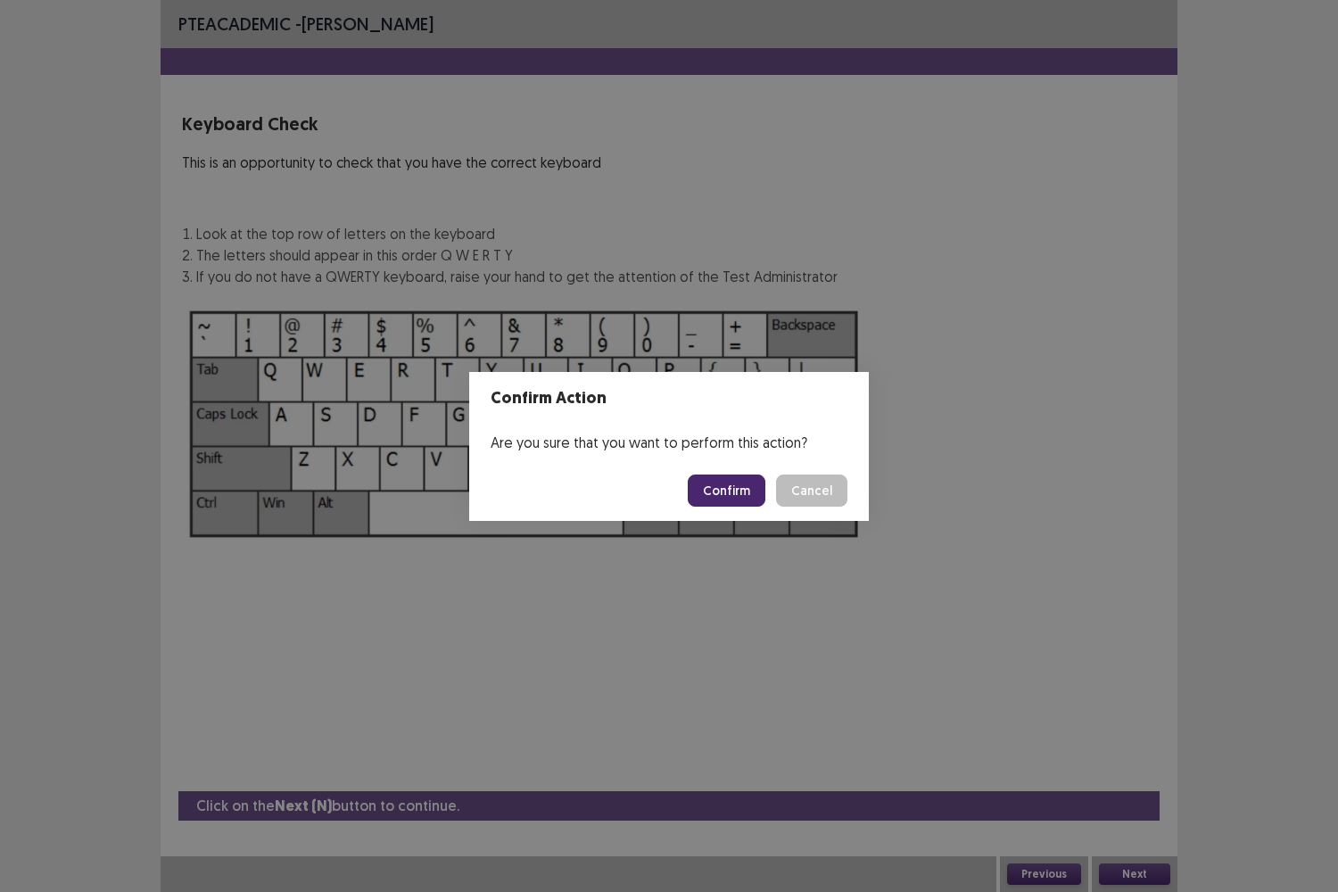
click at [730, 495] on button "Confirm" at bounding box center [727, 490] width 78 height 32
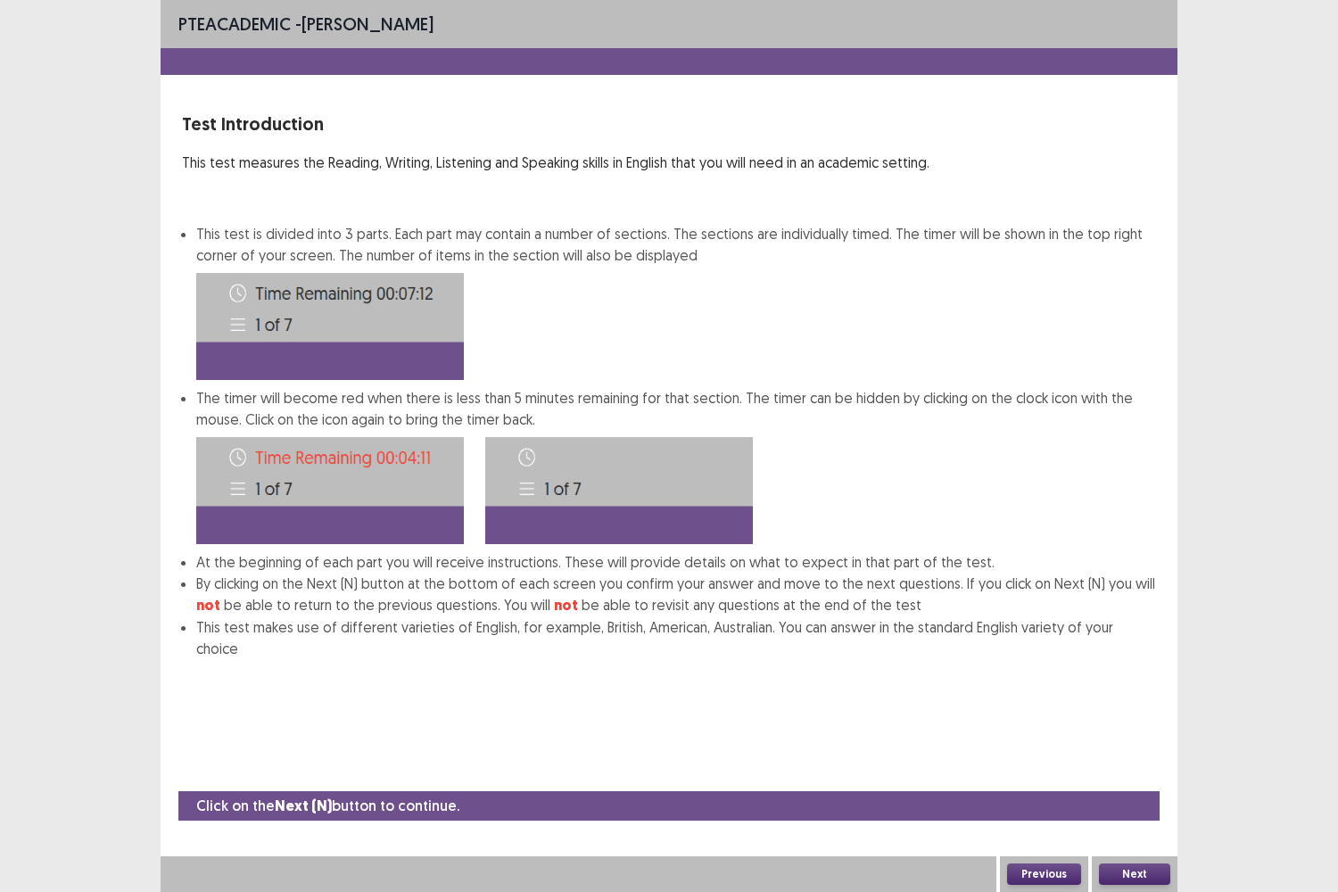
click at [1123, 740] on button "Next" at bounding box center [1134, 873] width 71 height 21
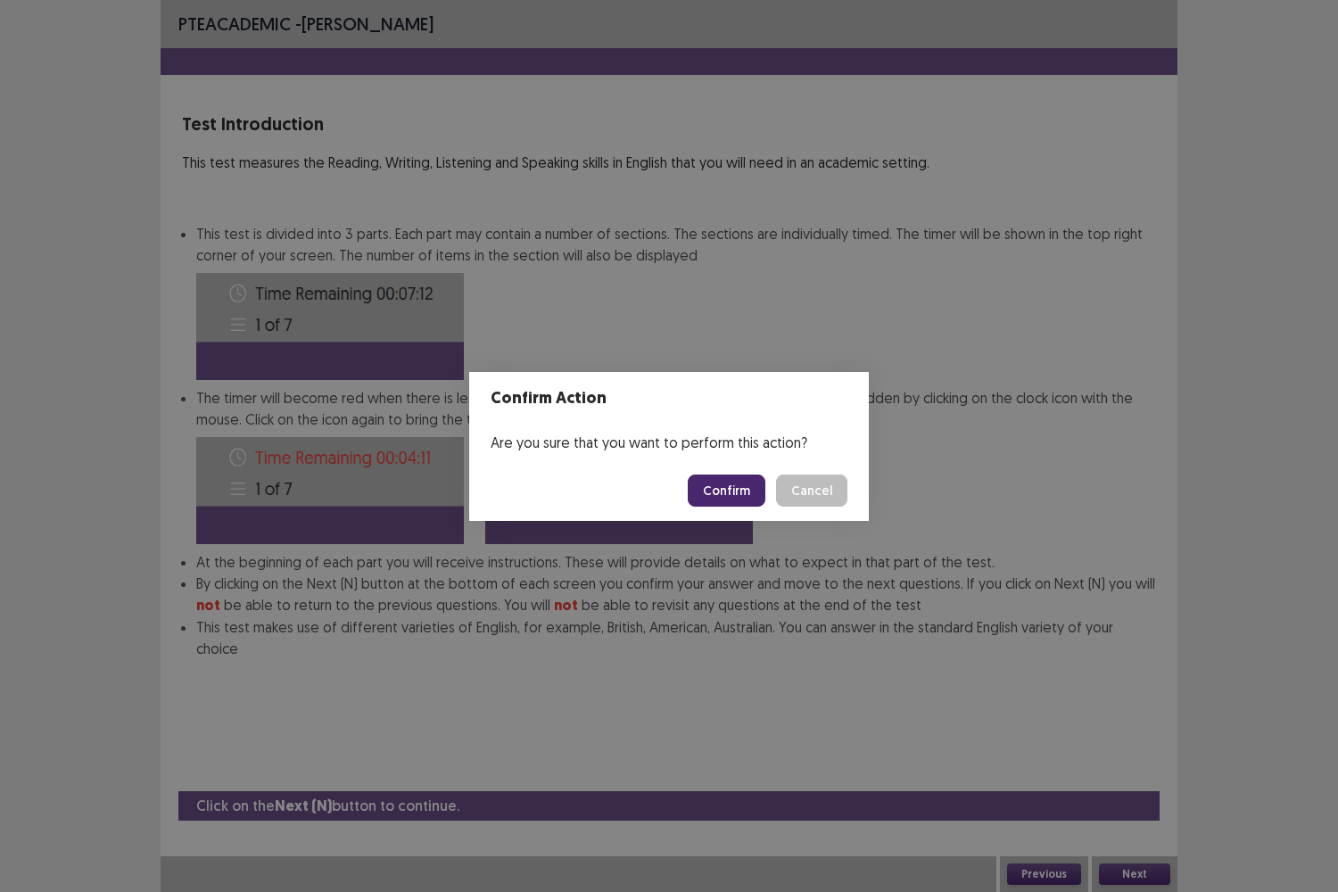
click at [757, 499] on button "Confirm" at bounding box center [727, 490] width 78 height 32
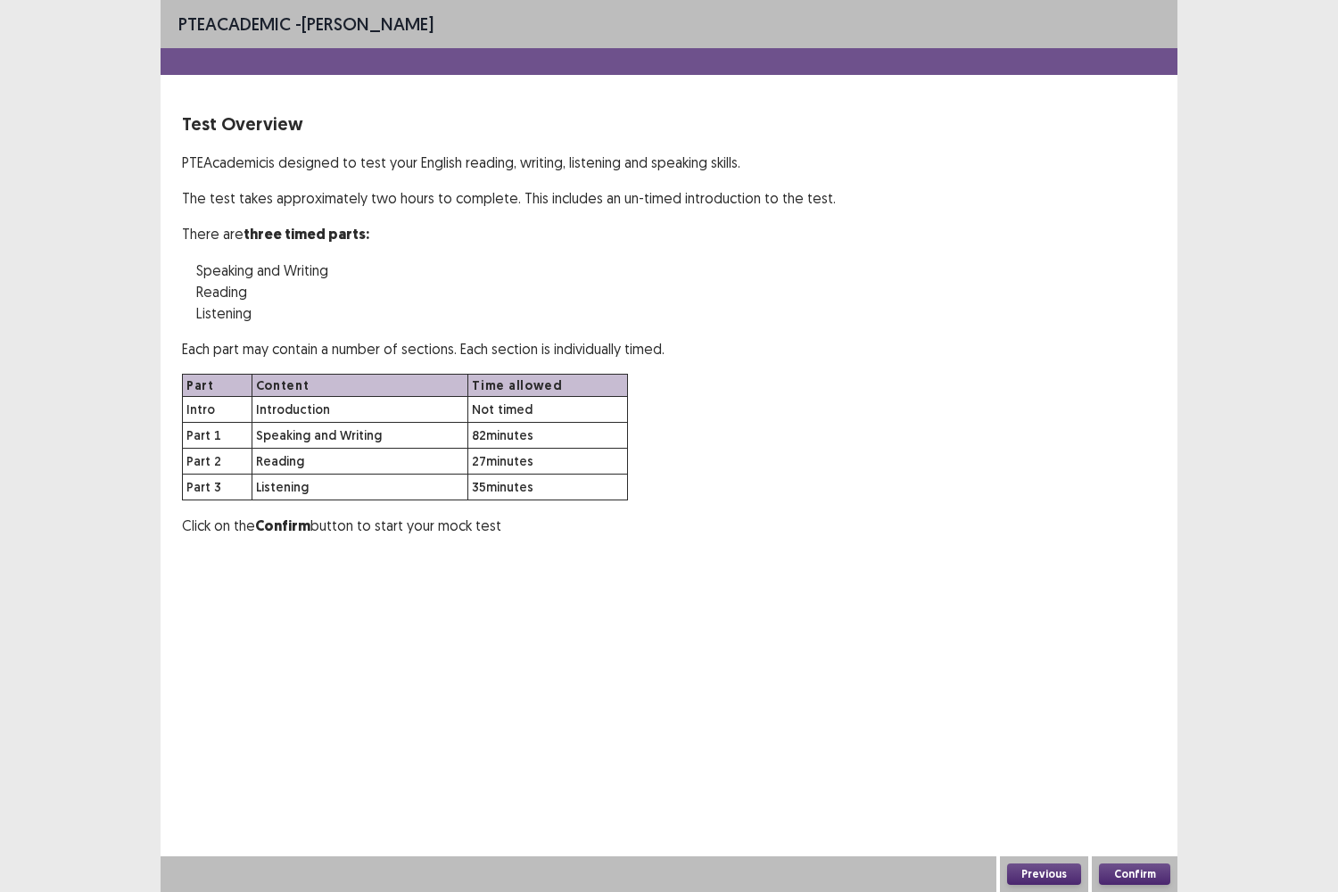
click at [1133, 740] on button "Confirm" at bounding box center [1134, 873] width 71 height 21
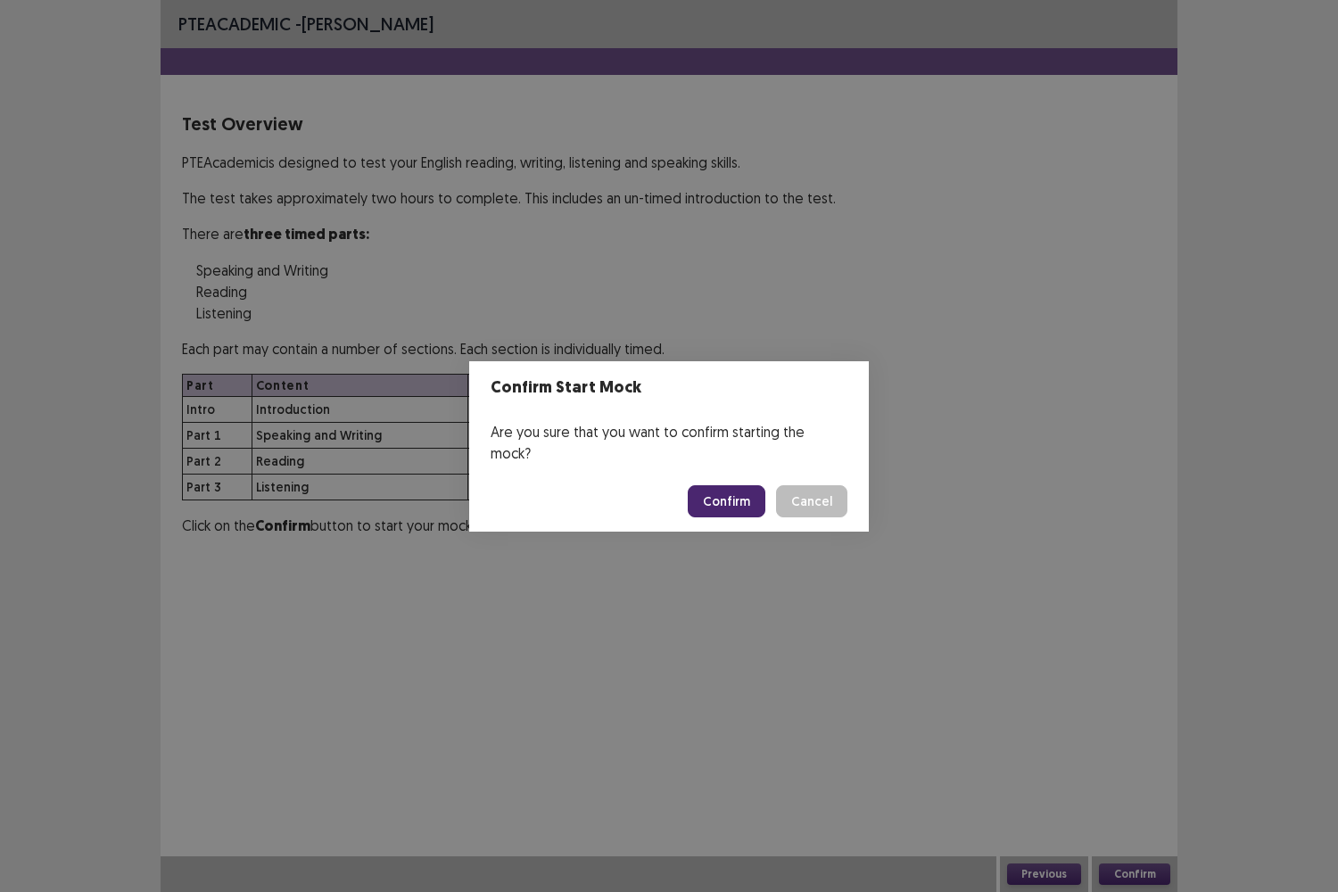
click at [753, 493] on button "Confirm" at bounding box center [727, 501] width 78 height 32
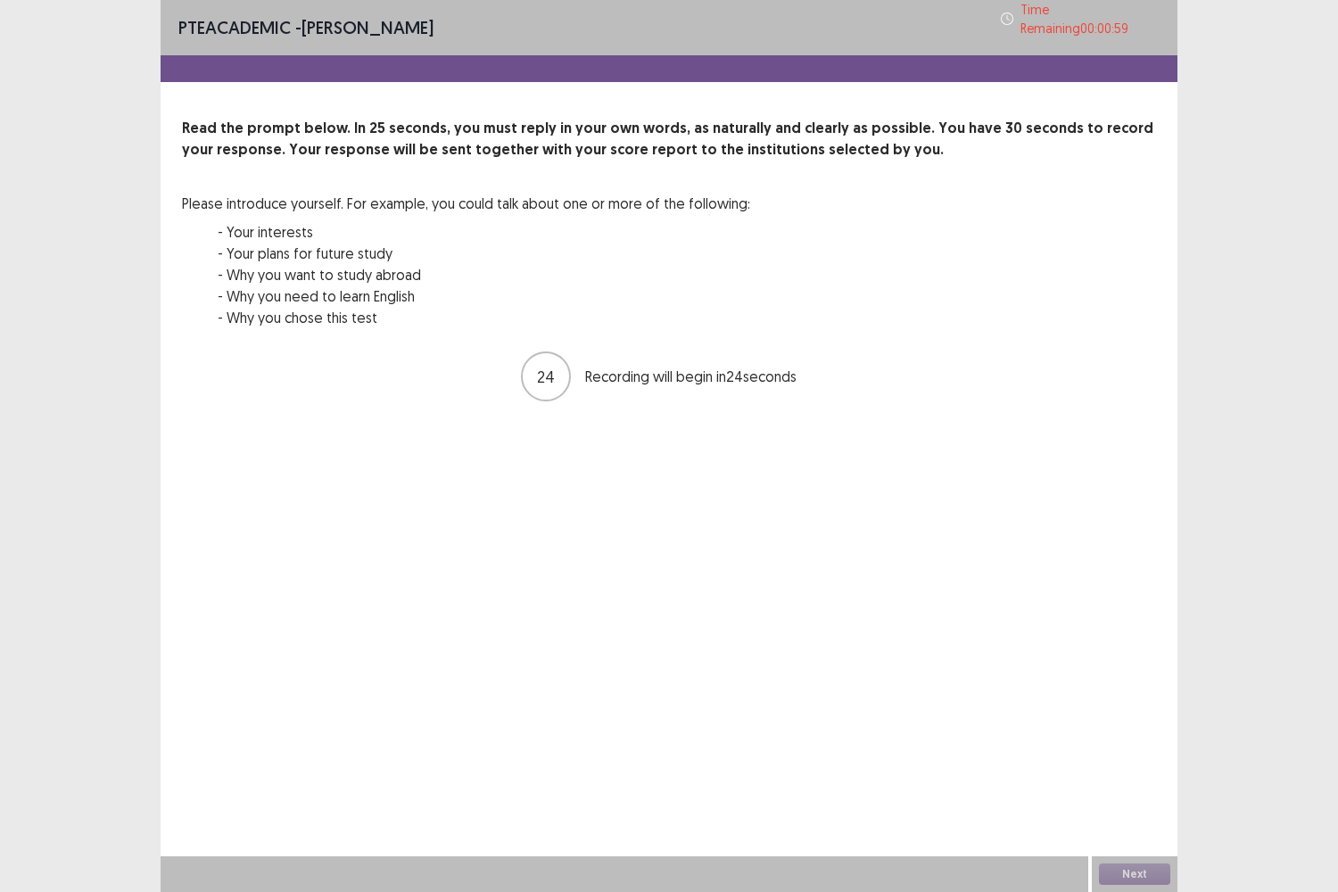
click at [881, 609] on div "PTE academic - Javiera Merino Time Remaining 00 : 00 : 59 Read the prompt below…" at bounding box center [669, 446] width 1017 height 892
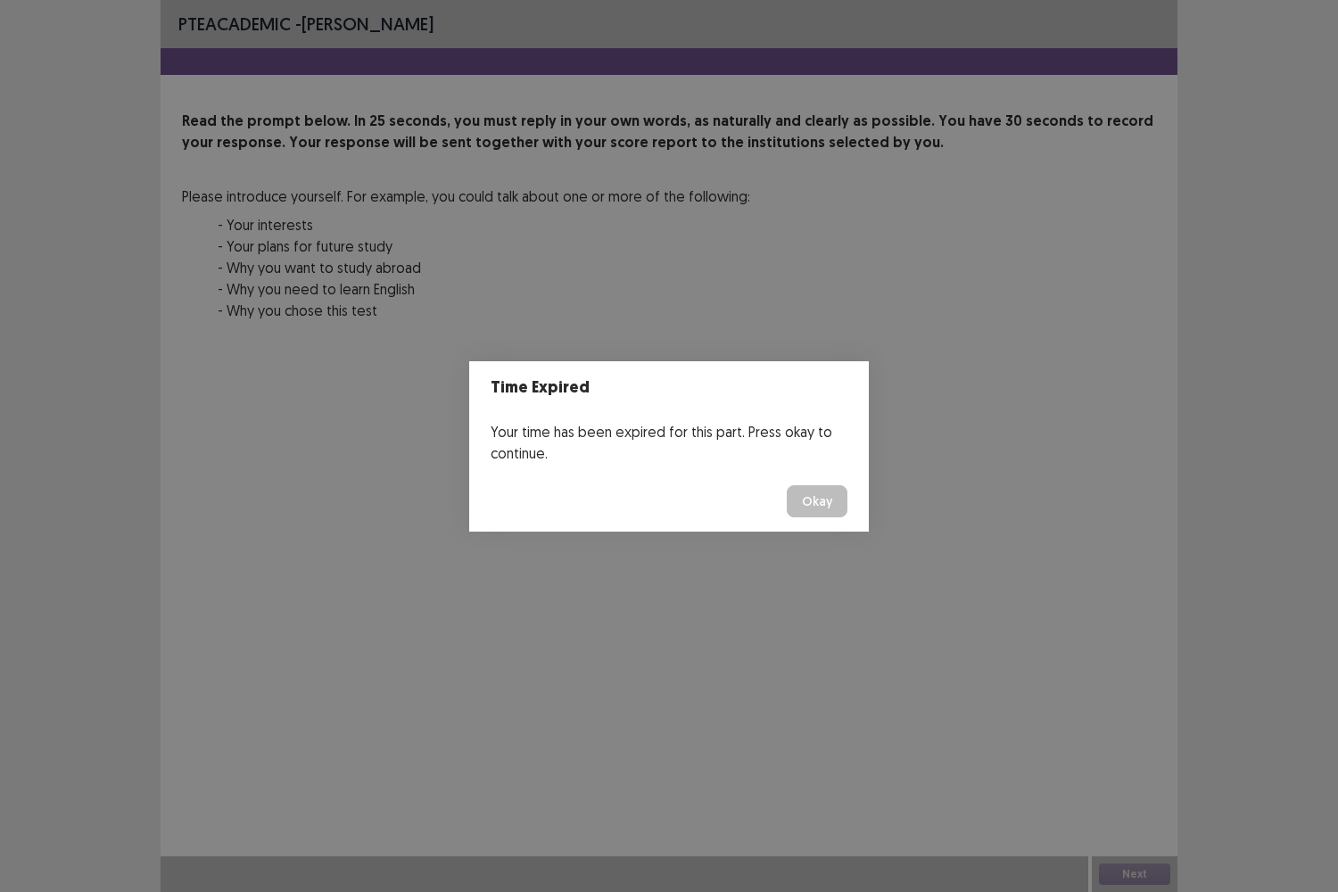
click at [822, 499] on button "Okay" at bounding box center [817, 501] width 61 height 32
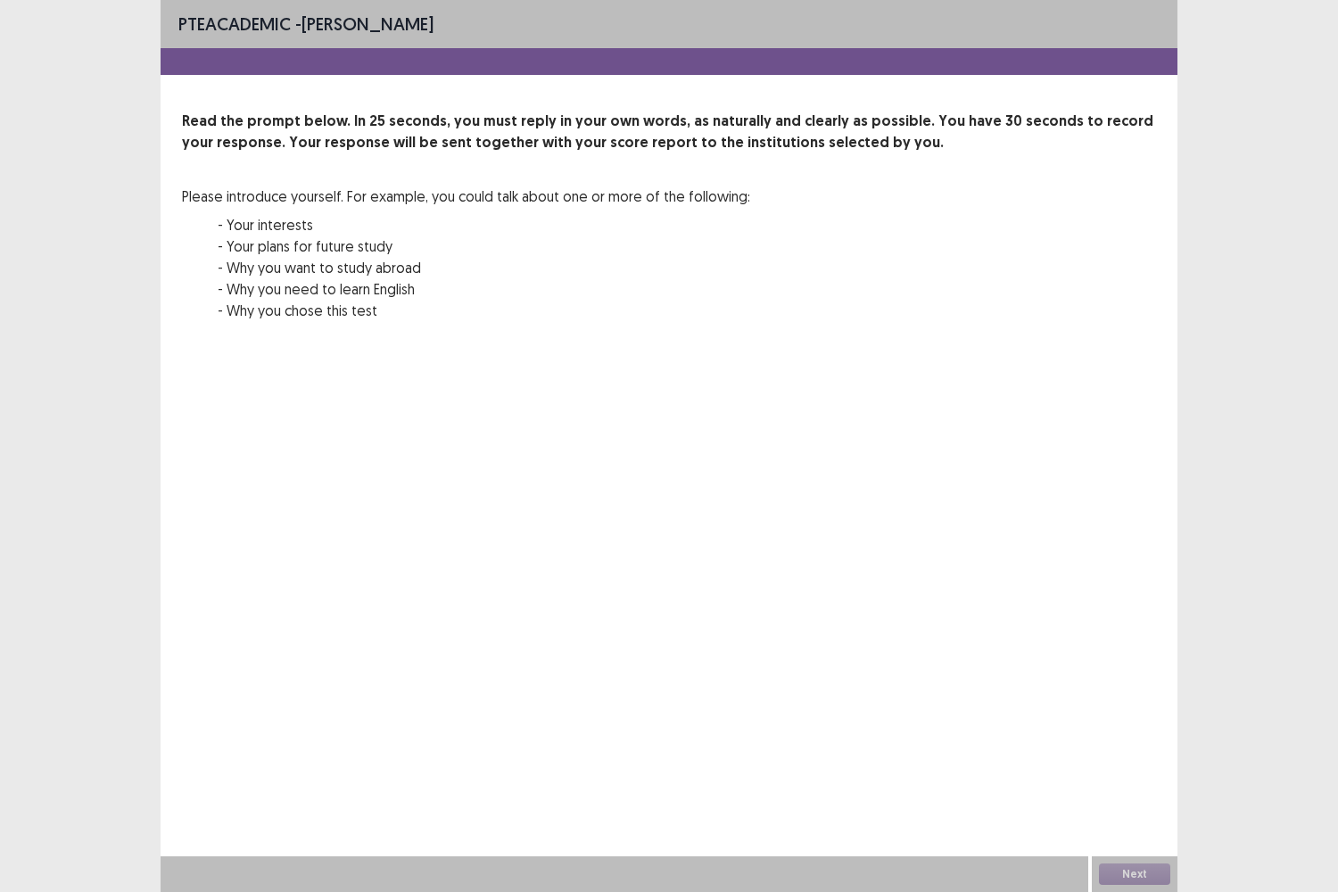
click at [1121, 740] on div "Next" at bounding box center [1135, 874] width 86 height 36
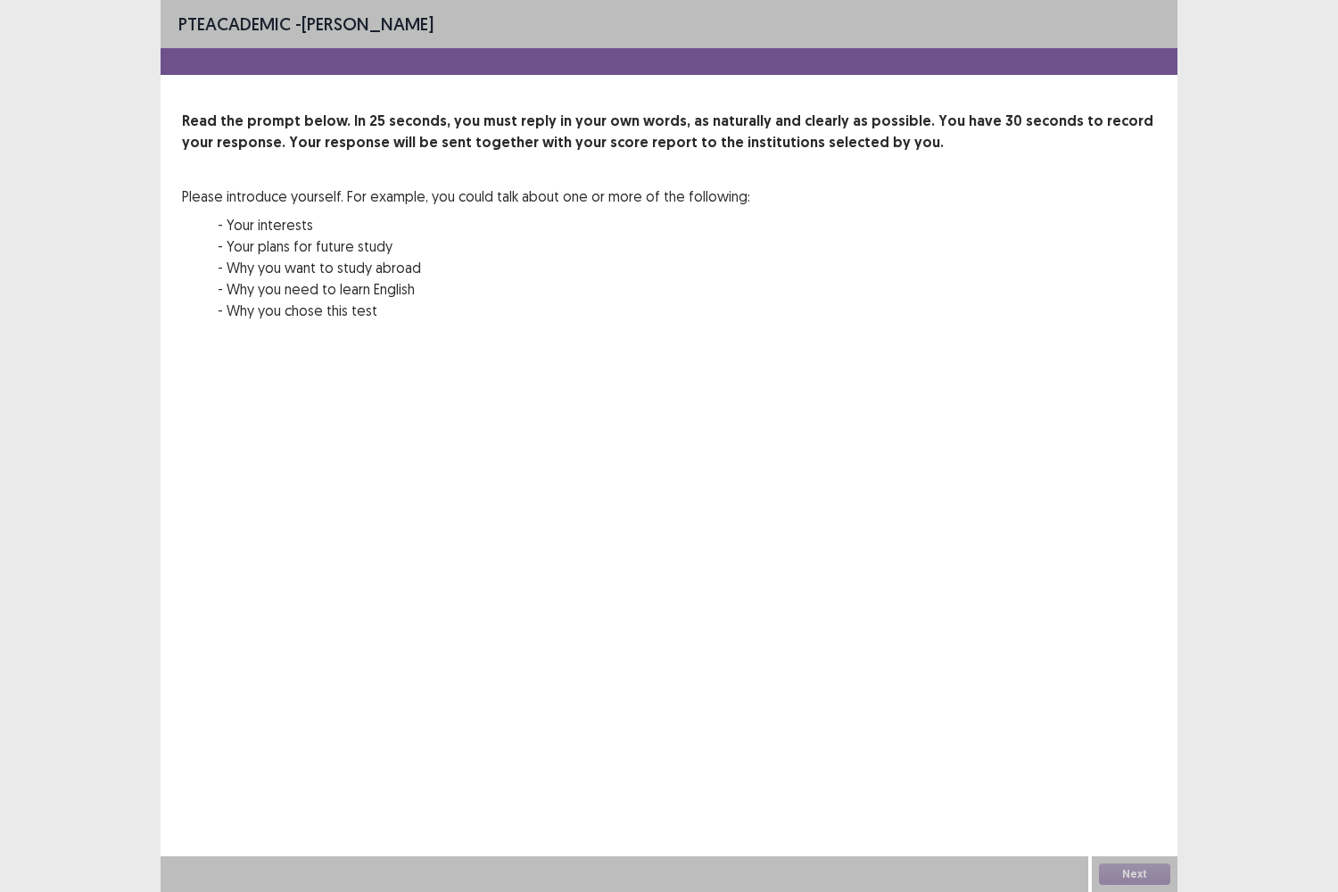
click at [1121, 740] on div "Next" at bounding box center [1135, 874] width 86 height 36
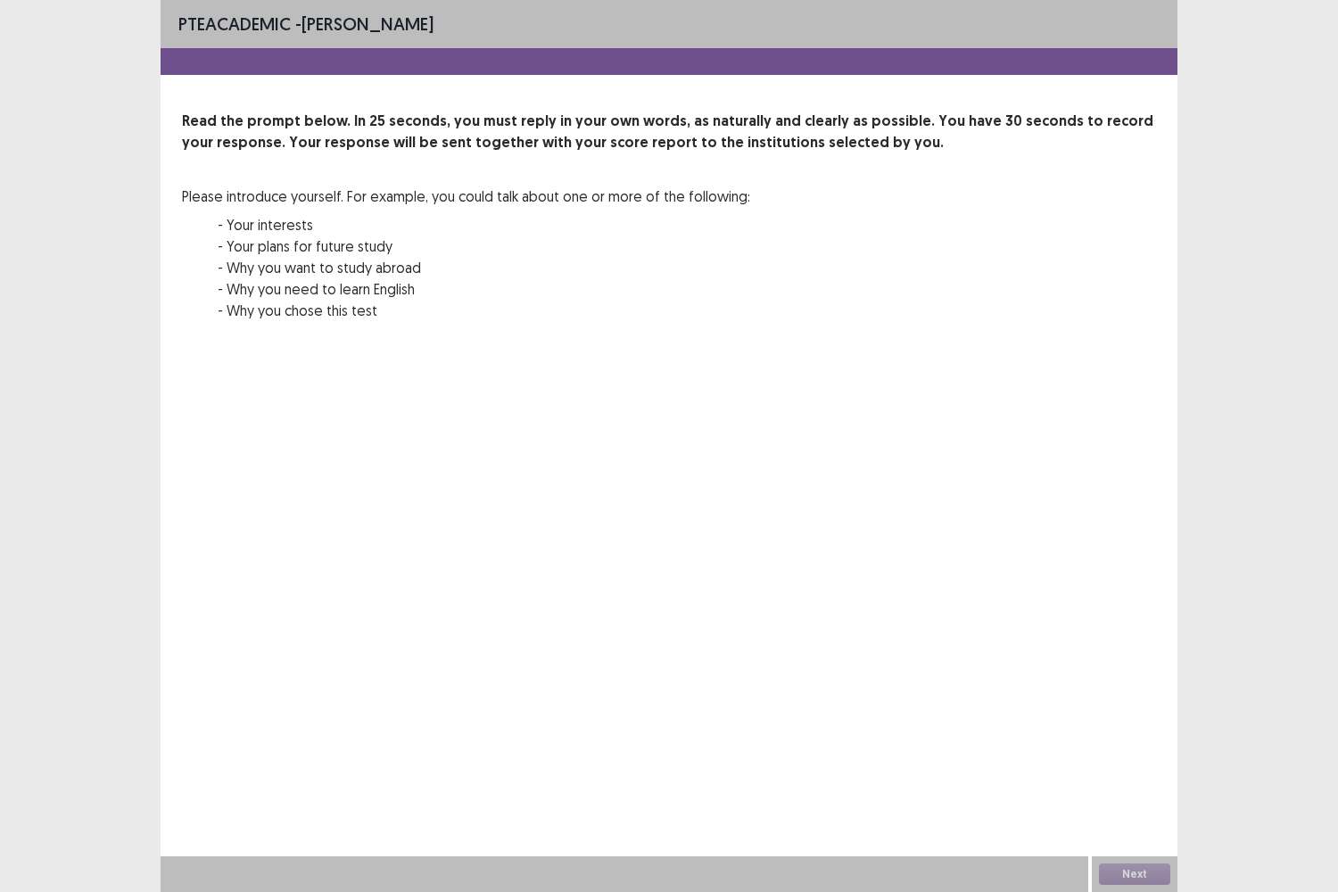
click at [1121, 740] on div "Next" at bounding box center [1135, 874] width 86 height 36
